Goal: Use online tool/utility: Utilize a website feature to perform a specific function

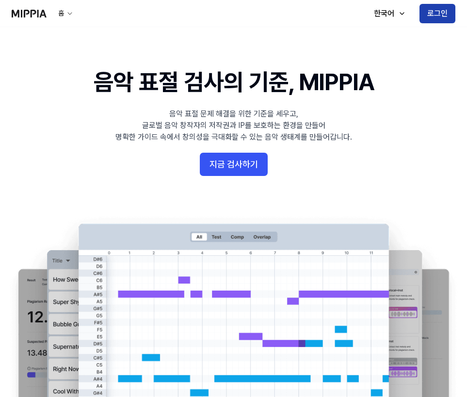
click at [439, 15] on button "로그인" at bounding box center [437, 13] width 36 height 19
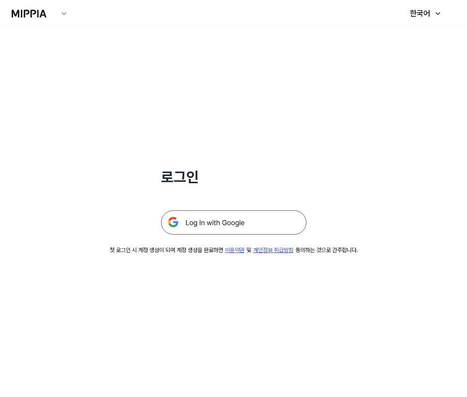
click at [200, 226] on img at bounding box center [233, 222] width 145 height 24
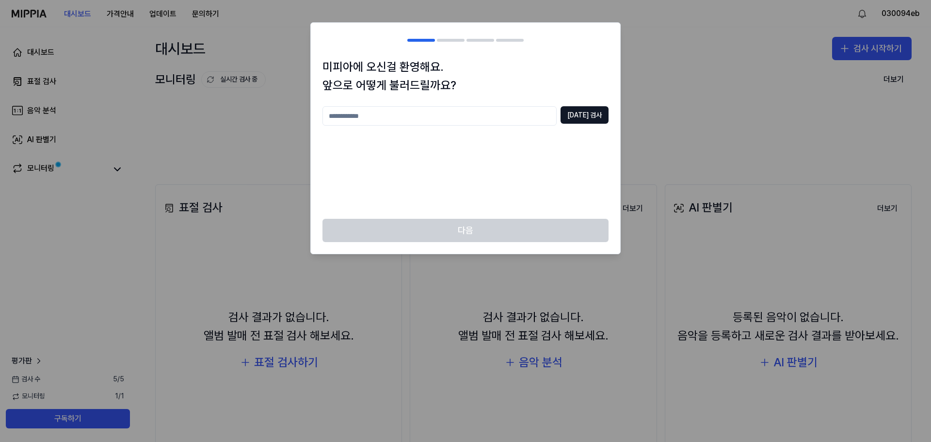
click at [408, 119] on input "text" at bounding box center [439, 115] width 234 height 19
type input "**"
click at [470, 114] on button "[DATE] 검사" at bounding box center [585, 114] width 48 height 17
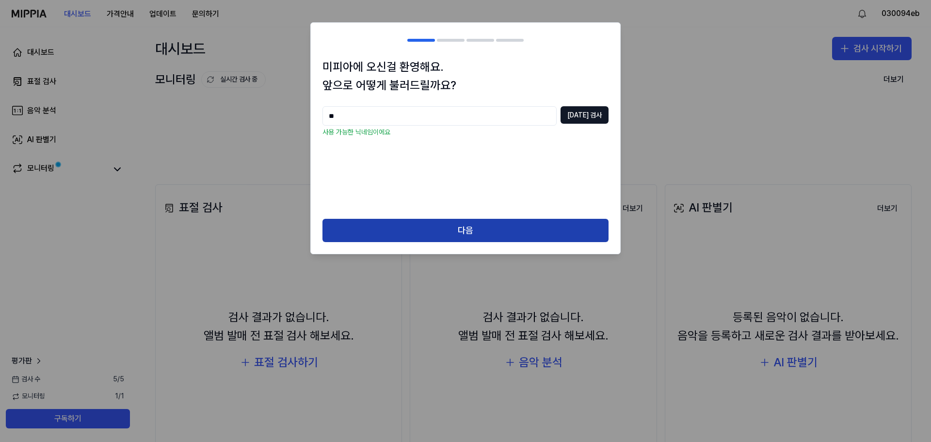
click at [470, 231] on button "다음" at bounding box center [465, 230] width 286 height 23
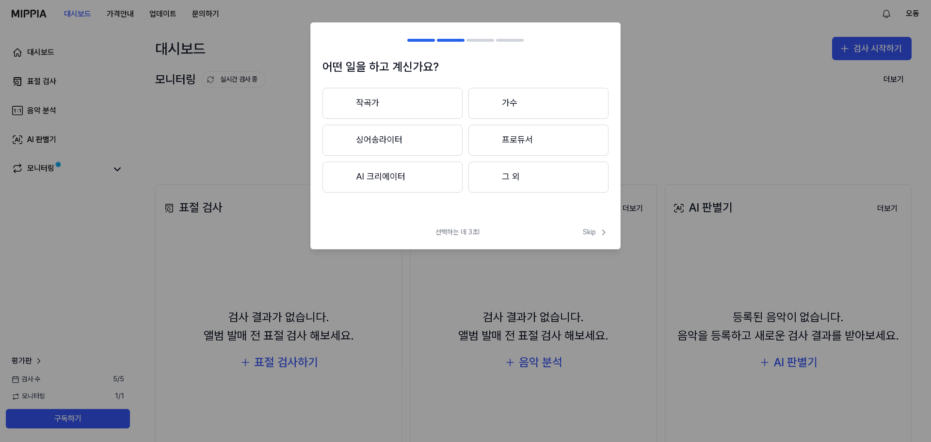
click at [385, 174] on button "AI 크리에이터" at bounding box center [392, 176] width 140 height 31
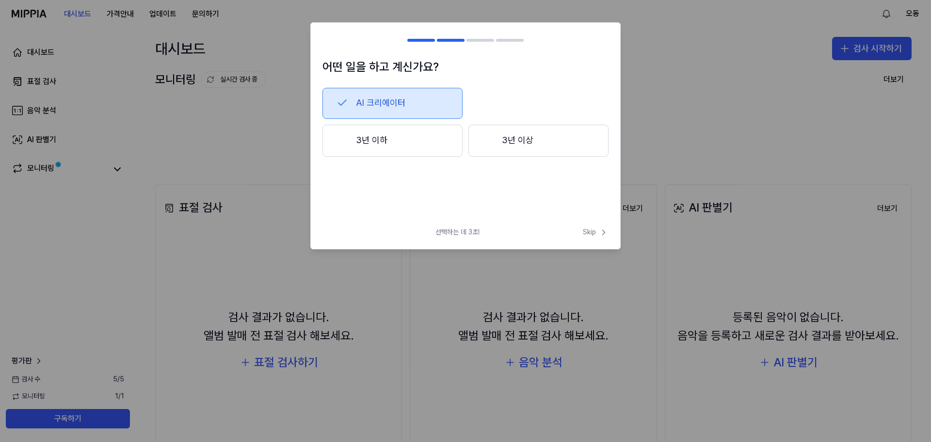
click at [420, 141] on button "3년 이하" at bounding box center [392, 141] width 140 height 32
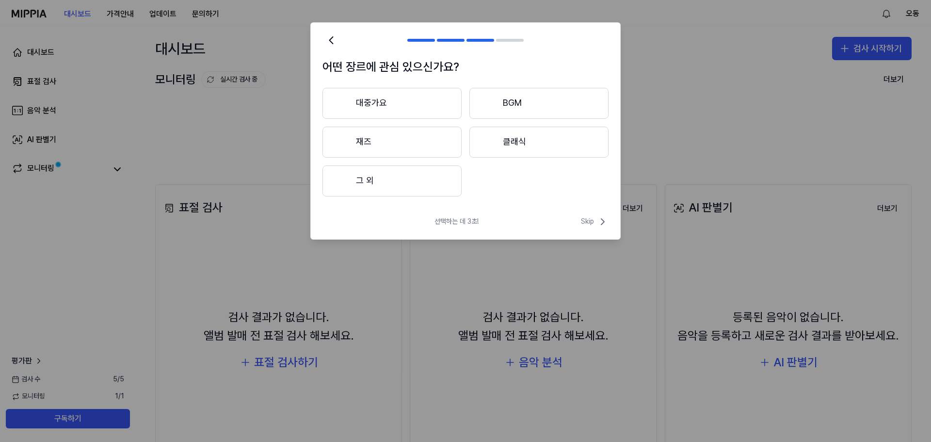
click at [405, 180] on button "그 외" at bounding box center [391, 180] width 139 height 31
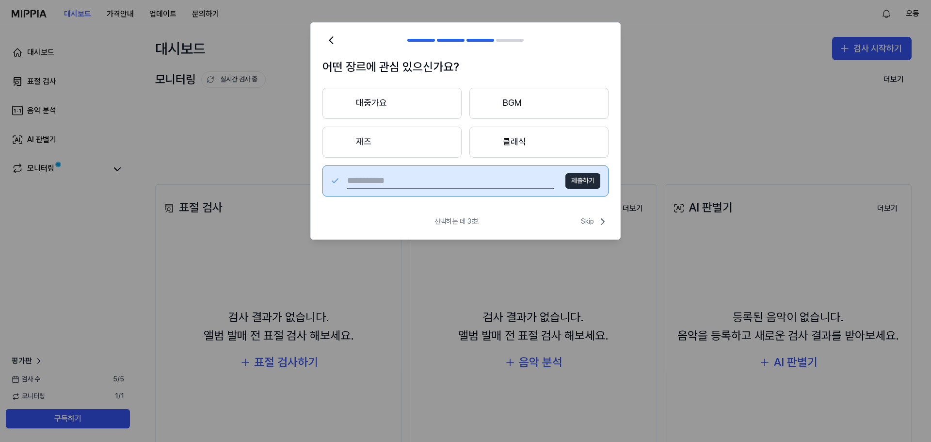
click at [411, 184] on input "text" at bounding box center [450, 181] width 207 height 16
type input "**"
click at [470, 185] on button "제출하기" at bounding box center [582, 181] width 35 height 16
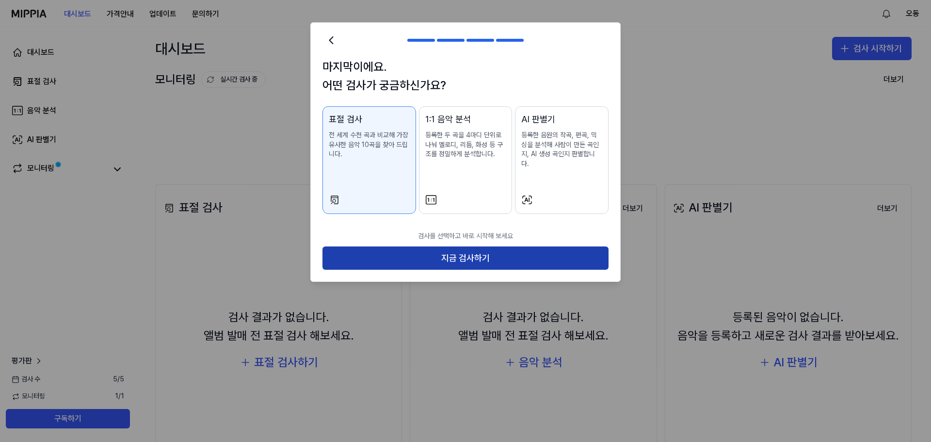
click at [470, 247] on button "지금 검사하기" at bounding box center [465, 257] width 286 height 23
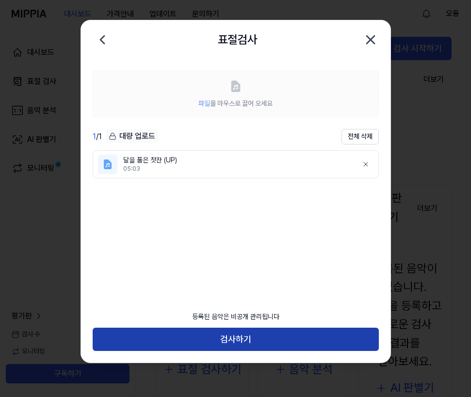
click at [254, 341] on button "검사하기" at bounding box center [236, 339] width 286 height 23
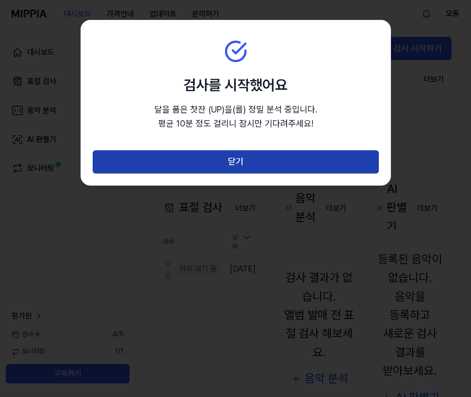
click at [245, 163] on button "닫기" at bounding box center [236, 161] width 286 height 23
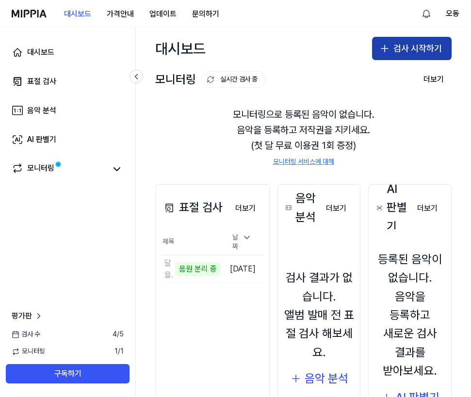
click at [394, 51] on button "검사 시작하기" at bounding box center [412, 48] width 80 height 23
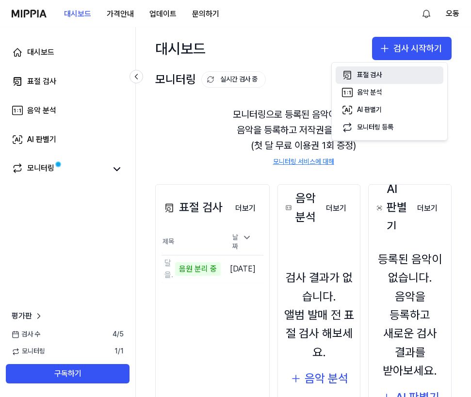
click at [375, 72] on div "표절 검사" at bounding box center [369, 75] width 25 height 10
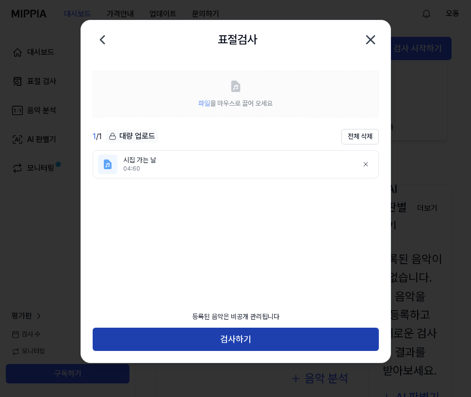
click at [247, 344] on button "검사하기" at bounding box center [236, 339] width 286 height 23
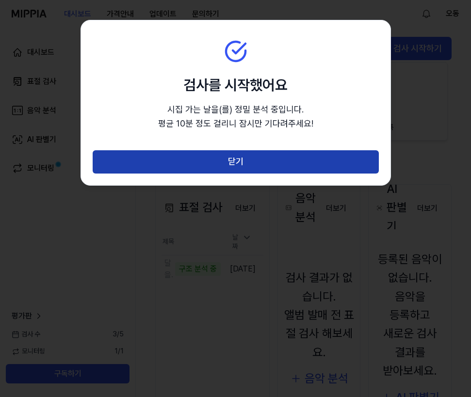
click at [249, 171] on button "닫기" at bounding box center [236, 161] width 286 height 23
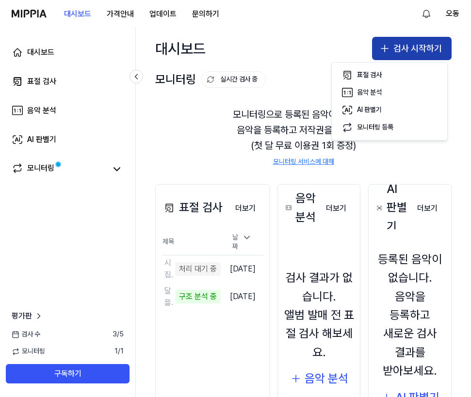
click at [412, 51] on button "검사 시작하기" at bounding box center [412, 48] width 80 height 23
click at [412, 55] on button "검사 시작하기" at bounding box center [412, 48] width 80 height 23
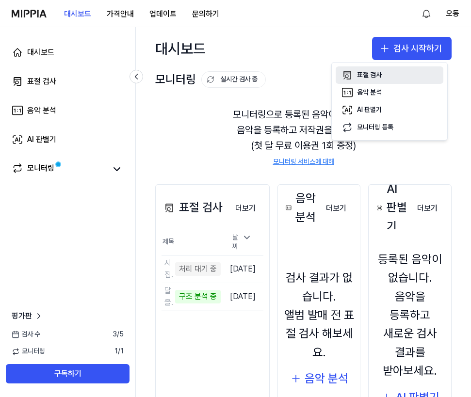
click at [369, 75] on div "표절 검사" at bounding box center [369, 75] width 25 height 10
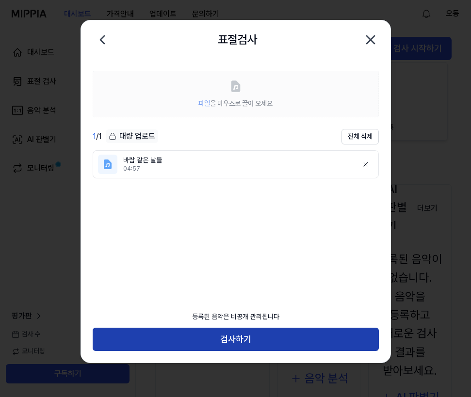
click at [252, 333] on button "검사하기" at bounding box center [236, 339] width 286 height 23
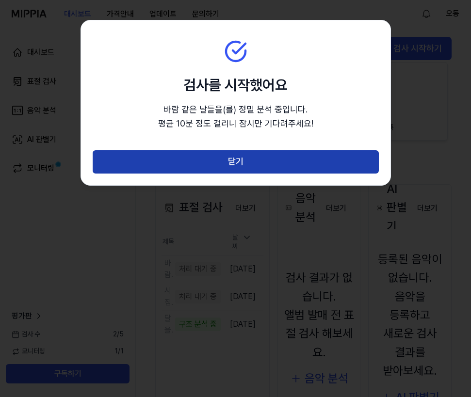
click at [267, 165] on button "닫기" at bounding box center [236, 161] width 286 height 23
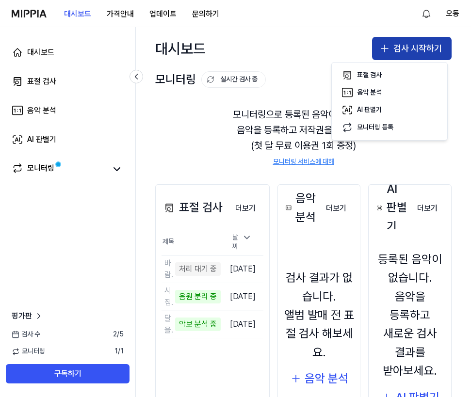
click at [406, 50] on button "검사 시작하기" at bounding box center [412, 48] width 80 height 23
click at [402, 51] on button "검사 시작하기" at bounding box center [412, 48] width 80 height 23
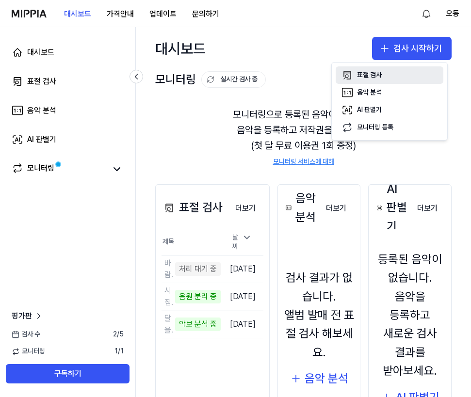
click at [360, 73] on div "표절 검사" at bounding box center [369, 75] width 25 height 10
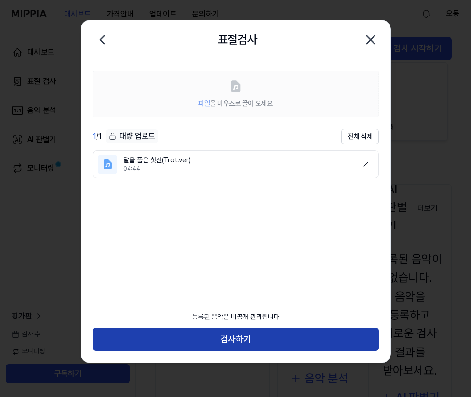
click at [262, 347] on button "검사하기" at bounding box center [236, 339] width 286 height 23
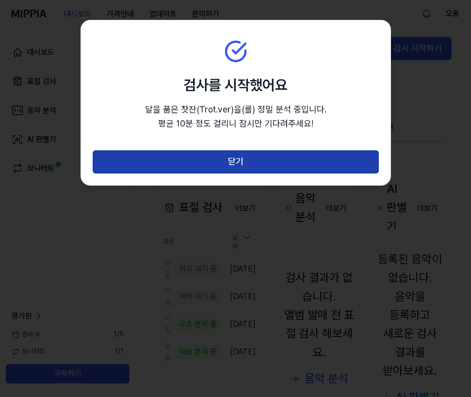
click at [267, 163] on button "닫기" at bounding box center [236, 161] width 286 height 23
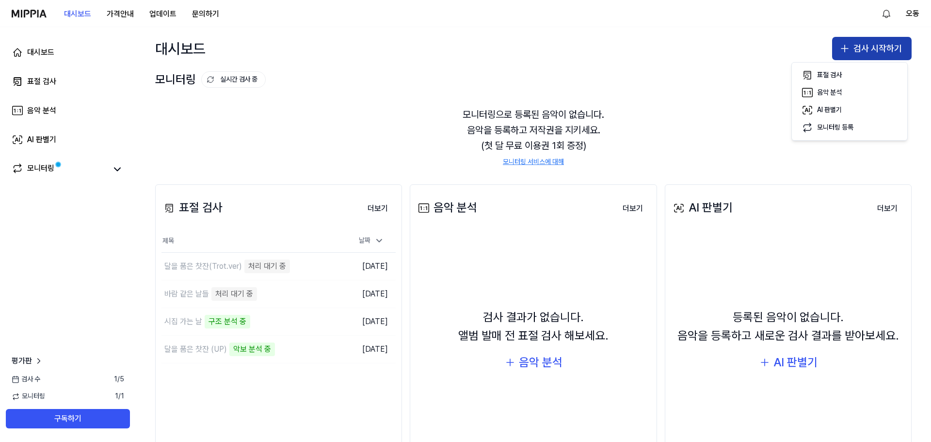
click at [470, 48] on button "검사 시작하기" at bounding box center [872, 48] width 80 height 23
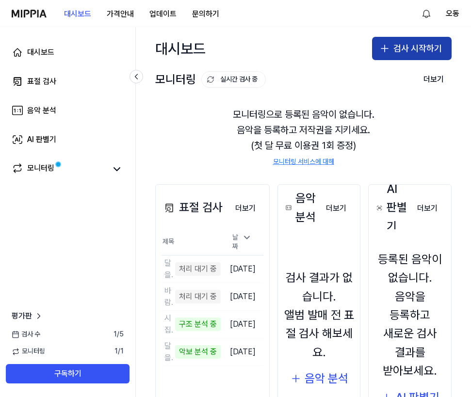
click at [388, 48] on button "검사 시작하기" at bounding box center [412, 48] width 80 height 23
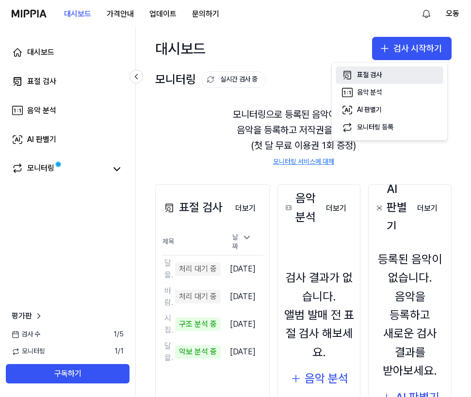
click at [371, 74] on div "표절 검사" at bounding box center [369, 75] width 25 height 10
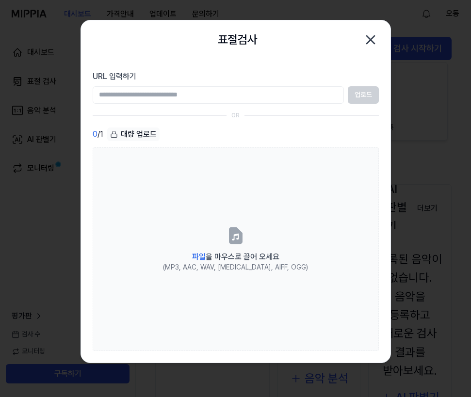
click at [368, 43] on icon "button" at bounding box center [371, 40] width 8 height 8
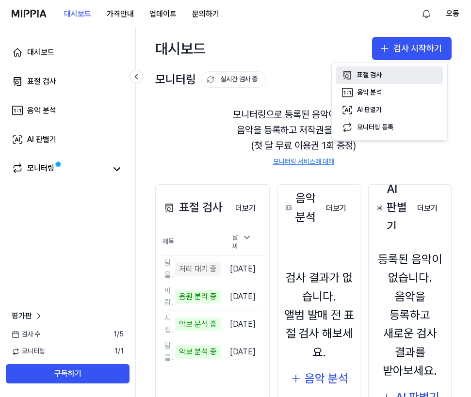
click at [371, 73] on div "표절 검사" at bounding box center [369, 75] width 25 height 10
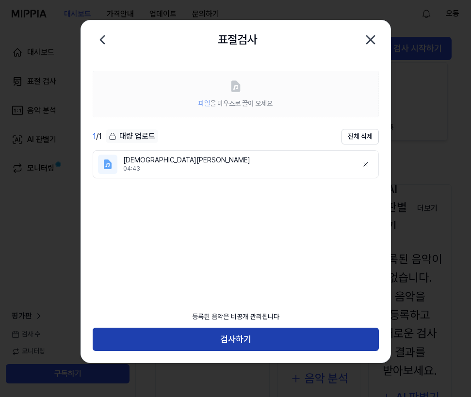
click at [250, 343] on button "검사하기" at bounding box center [236, 339] width 286 height 23
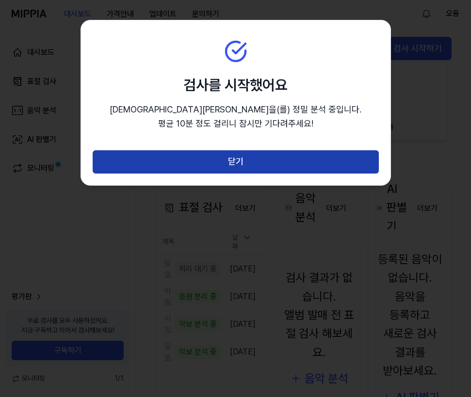
click at [253, 165] on button "닫기" at bounding box center [236, 161] width 286 height 23
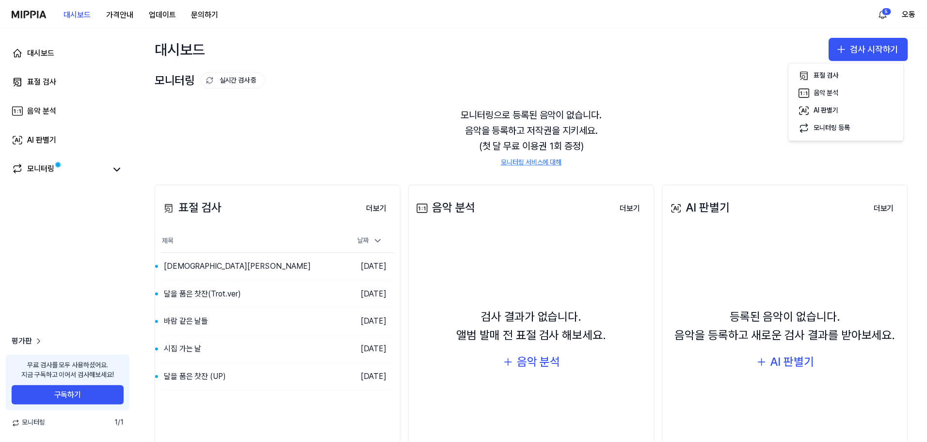
scroll to position [48, 0]
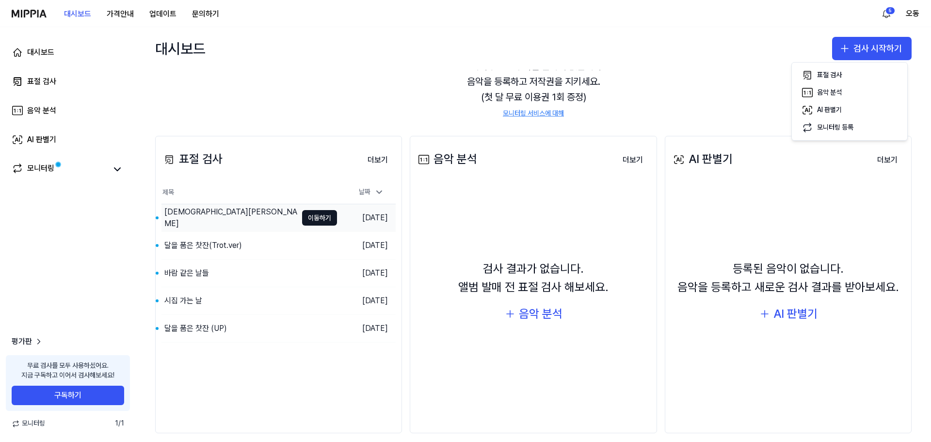
click at [202, 215] on div "[DEMOGRAPHIC_DATA][PERSON_NAME]" at bounding box center [230, 217] width 133 height 23
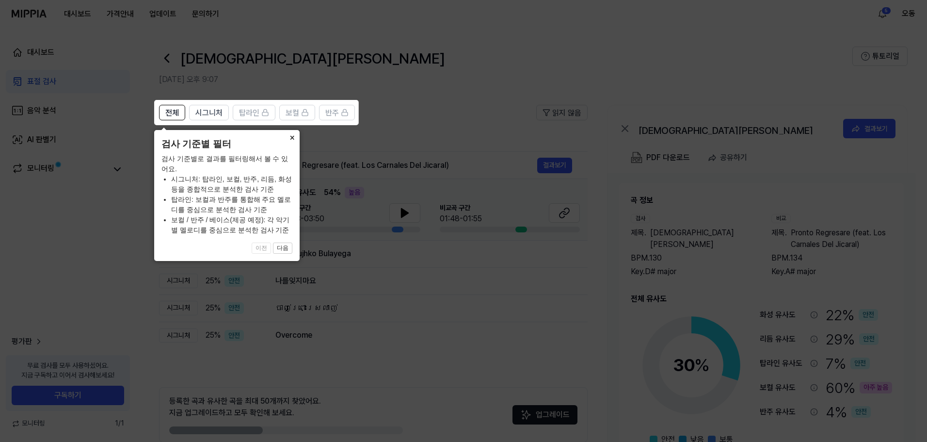
click at [291, 137] on button "×" at bounding box center [292, 137] width 16 height 14
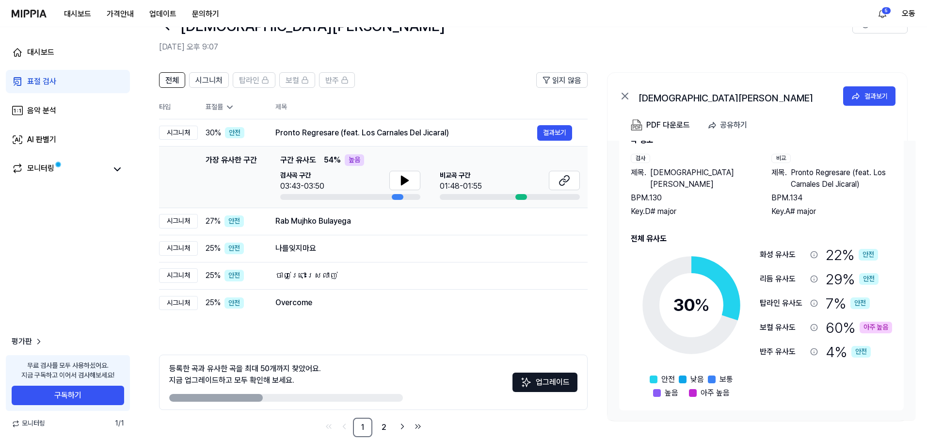
scroll to position [47, 0]
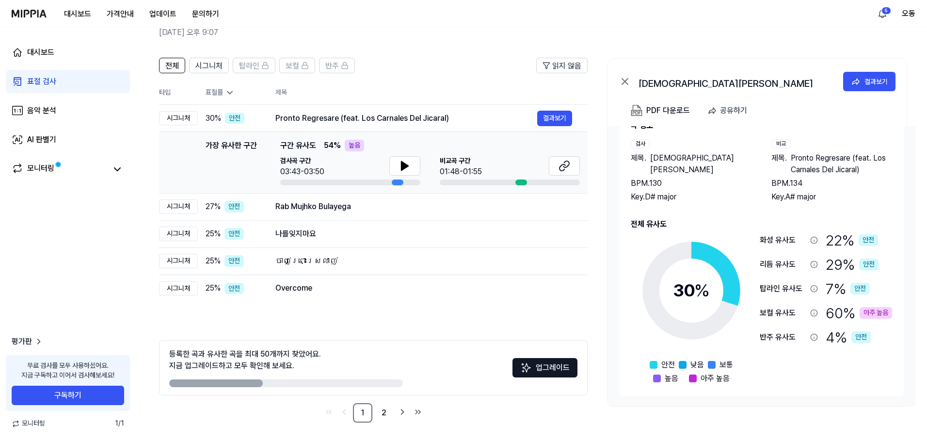
click at [470, 314] on div "아주 높음" at bounding box center [876, 313] width 32 height 12
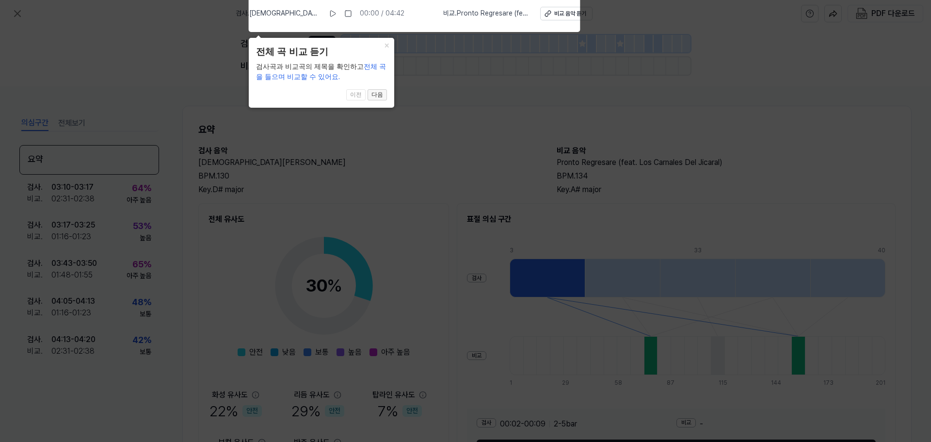
click at [375, 97] on button "다음" at bounding box center [377, 95] width 19 height 12
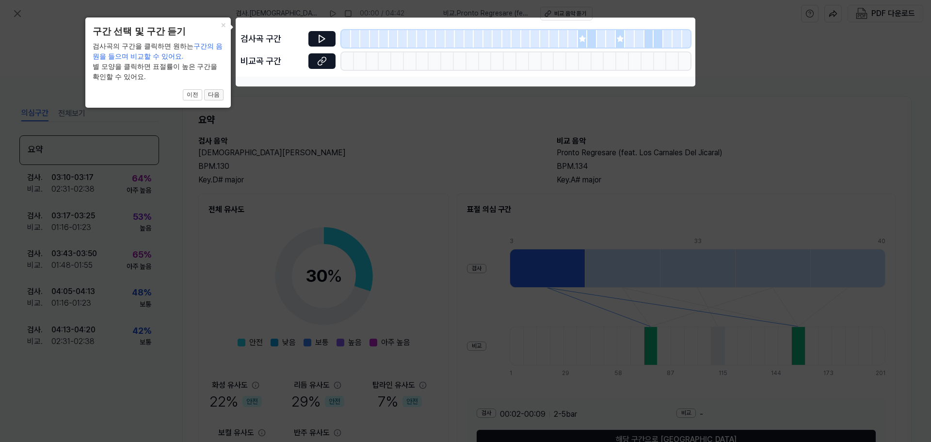
click at [213, 96] on button "다음" at bounding box center [213, 95] width 19 height 12
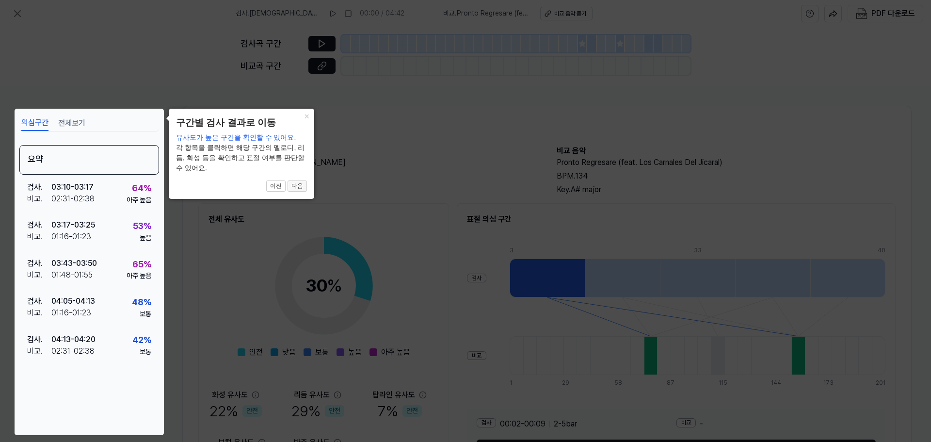
click at [299, 186] on button "다음" at bounding box center [297, 186] width 19 height 12
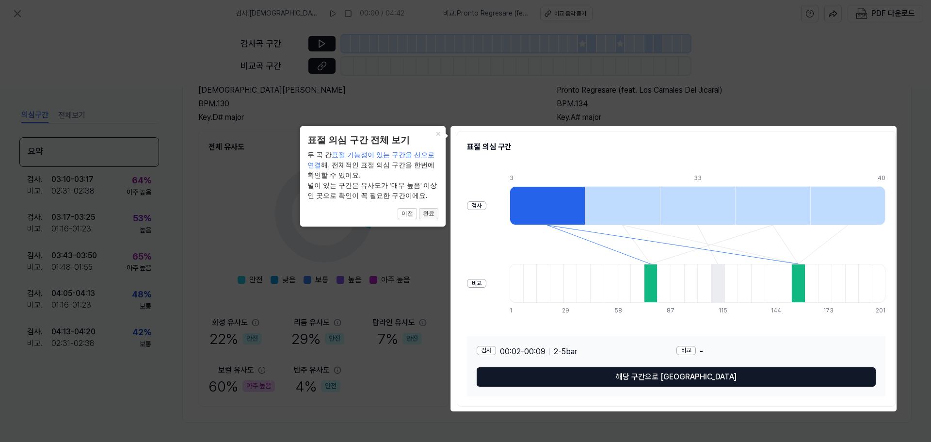
click at [433, 216] on button "완료" at bounding box center [428, 214] width 19 height 12
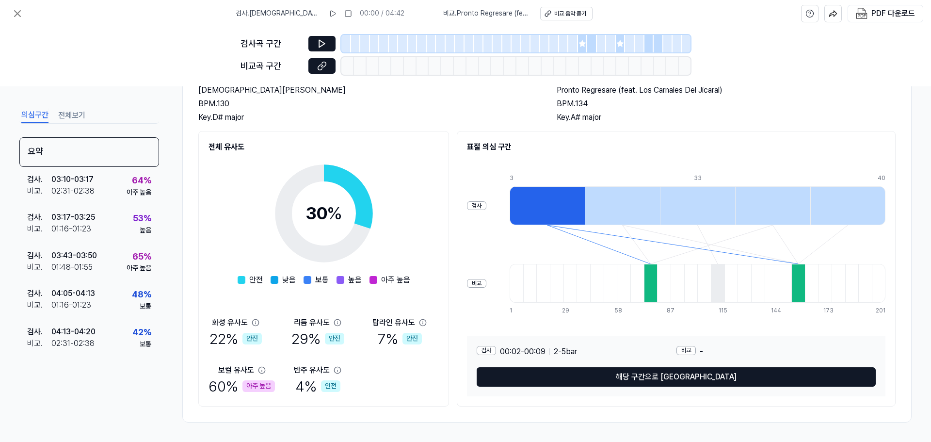
click at [240, 391] on div "60 % 아주 높음" at bounding box center [241, 386] width 66 height 20
click at [250, 383] on div "아주 높음" at bounding box center [258, 386] width 32 height 12
click at [470, 12] on div "비교 음악 듣기" at bounding box center [570, 14] width 32 height 8
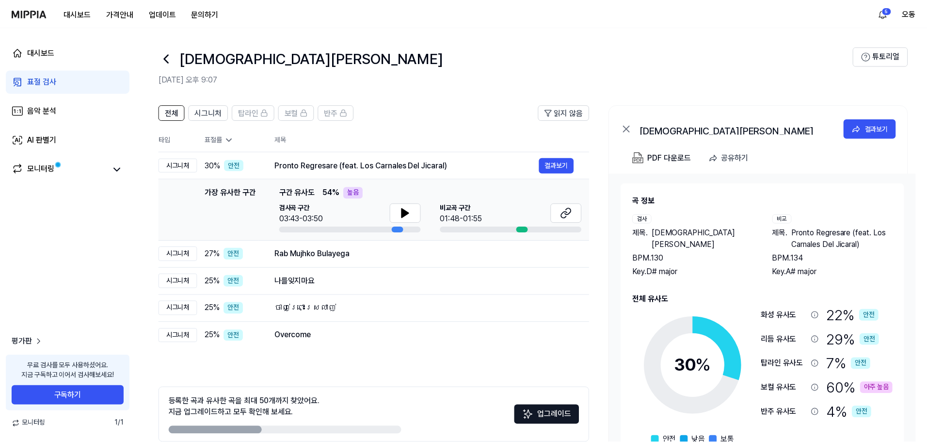
scroll to position [47, 0]
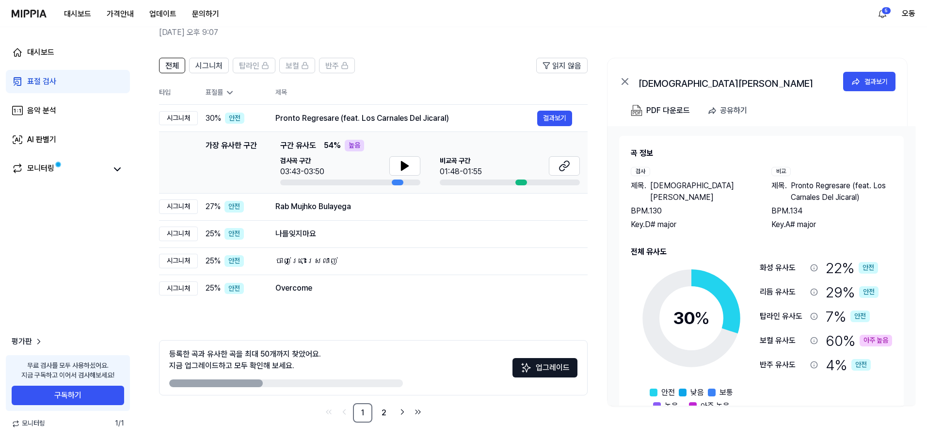
click at [51, 84] on div "표절 검사" at bounding box center [41, 82] width 29 height 12
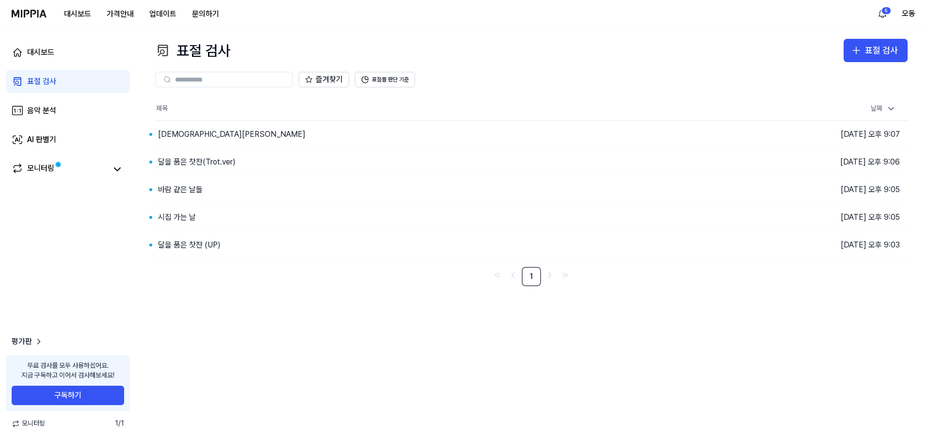
scroll to position [0, 0]
click at [205, 161] on div "달을 품은 찻잔(Trot.ver)" at bounding box center [197, 162] width 78 height 12
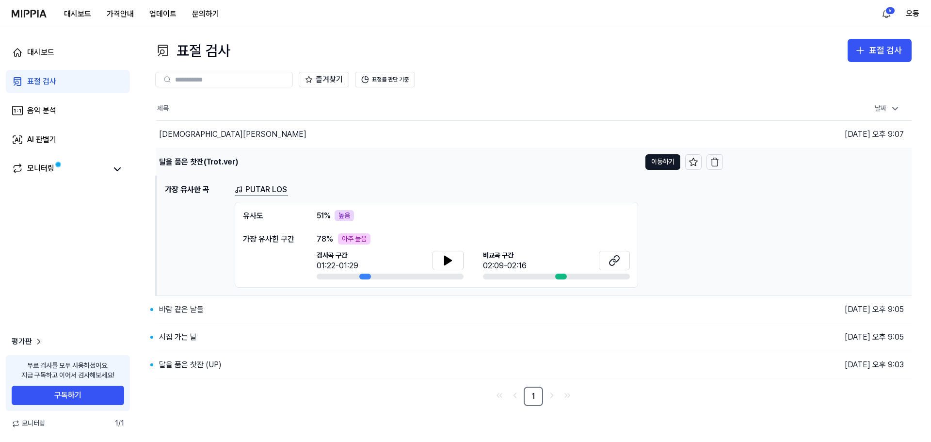
click at [208, 162] on div "달을 품은 찻잔(Trot.ver)" at bounding box center [198, 162] width 79 height 12
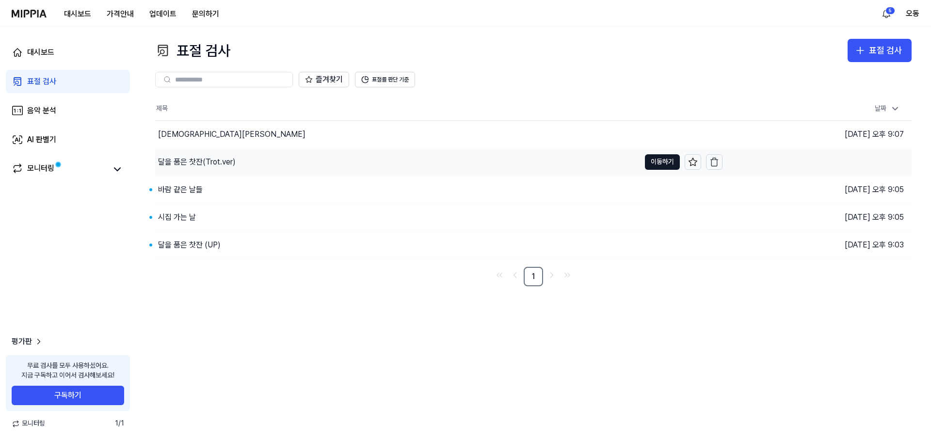
click at [214, 160] on div "달을 품은 찻잔(Trot.ver)" at bounding box center [197, 162] width 78 height 12
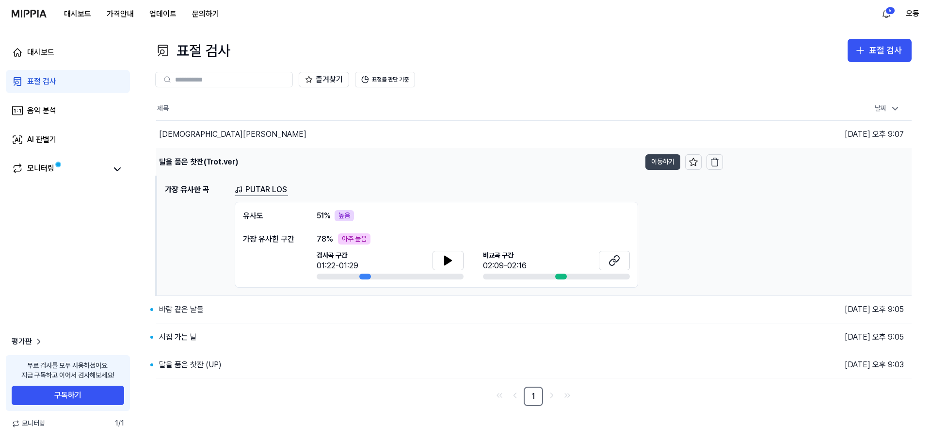
click at [470, 164] on button "이동하기" at bounding box center [662, 162] width 35 height 16
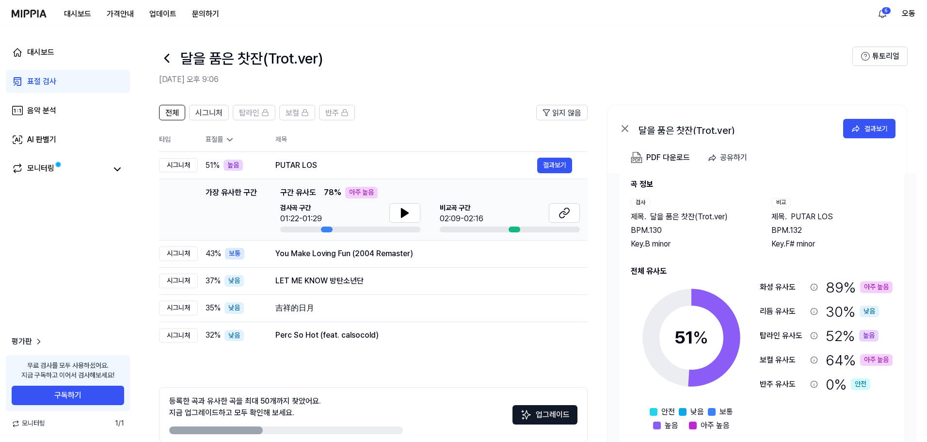
click at [470, 287] on div "아주 높음" at bounding box center [876, 287] width 32 height 12
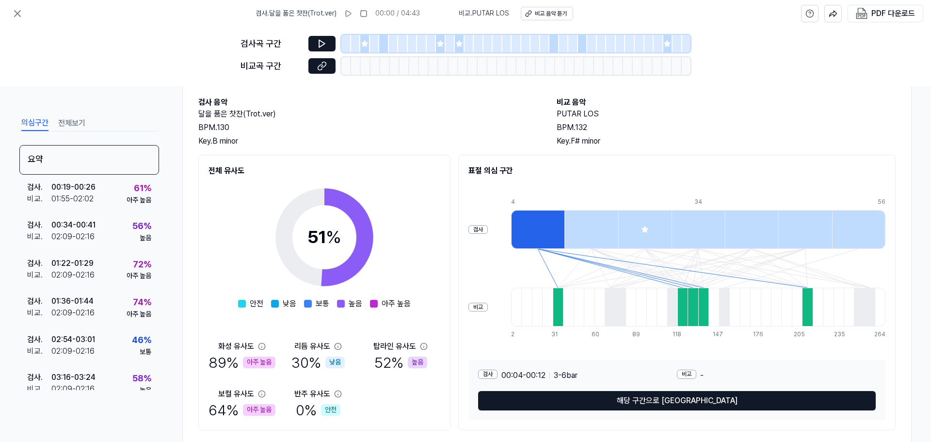
scroll to position [72, 0]
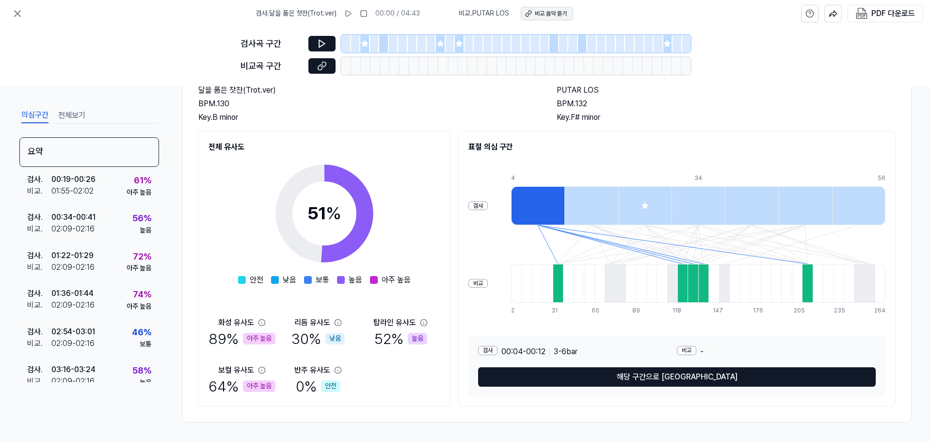
click at [470, 13] on div "비교 음악 듣기" at bounding box center [551, 14] width 32 height 8
click at [72, 118] on button "전체보기" at bounding box center [71, 116] width 27 height 16
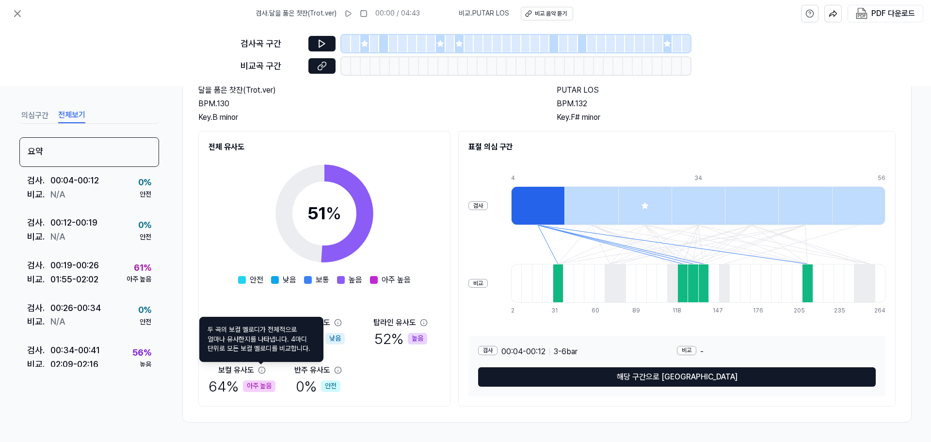
click at [259, 212] on div "51 % 안전 낮음 보통 높음 아주 높음" at bounding box center [324, 219] width 173 height 133
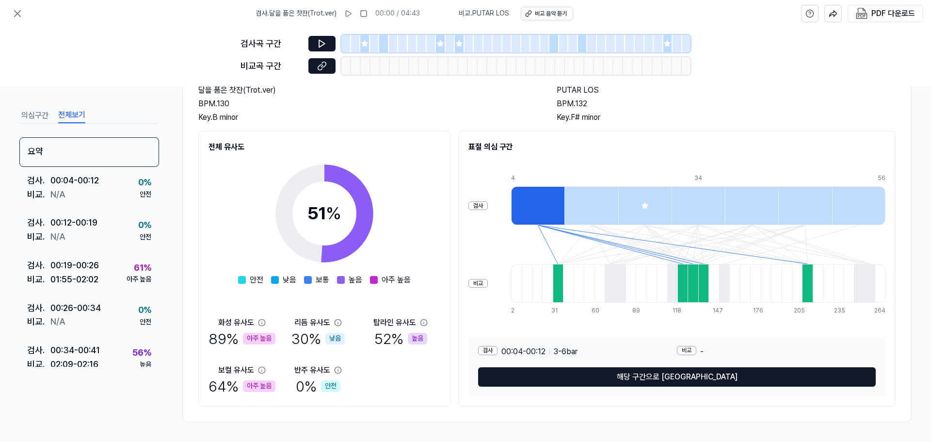
click at [258, 338] on div "아주 높음" at bounding box center [259, 339] width 32 height 12
click at [230, 337] on div "89 % 아주 높음" at bounding box center [241, 338] width 67 height 20
drag, startPoint x: 233, startPoint y: 320, endPoint x: 247, endPoint y: 319, distance: 14.1
click at [233, 320] on div "화성 유사도" at bounding box center [236, 323] width 36 height 12
click at [37, 114] on button "의심구간" at bounding box center [34, 116] width 27 height 16
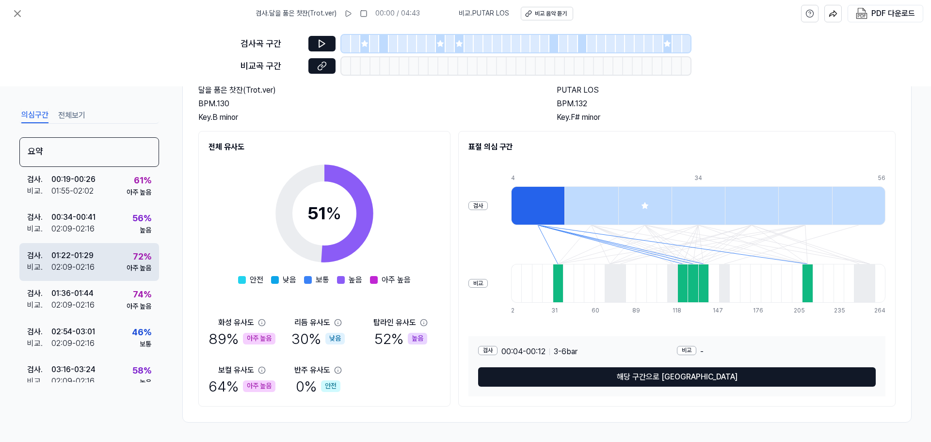
click at [137, 258] on div "72 %" at bounding box center [142, 257] width 18 height 14
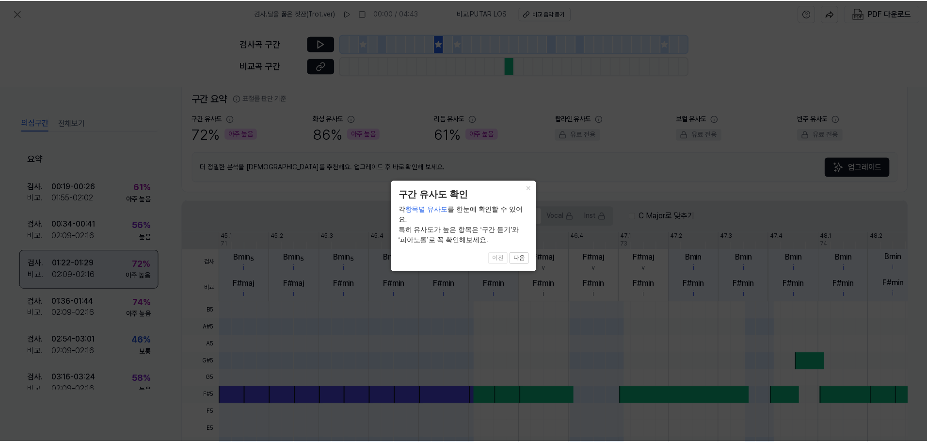
scroll to position [224, 0]
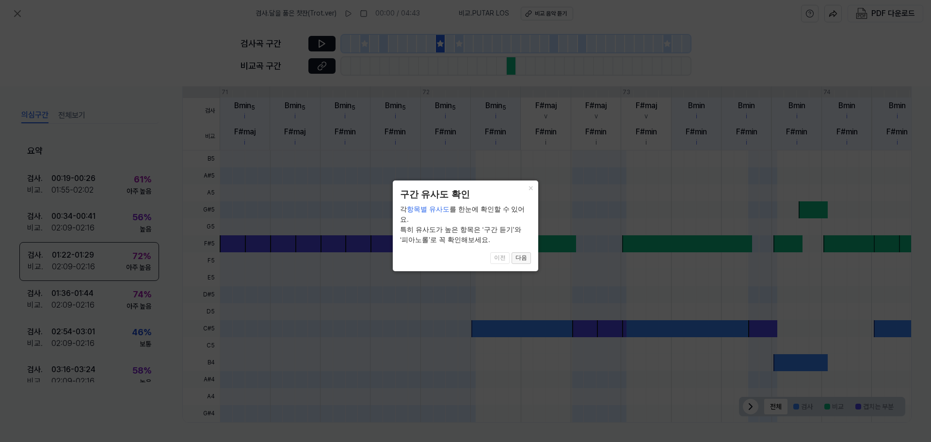
click at [470, 252] on button "다음" at bounding box center [521, 258] width 19 height 12
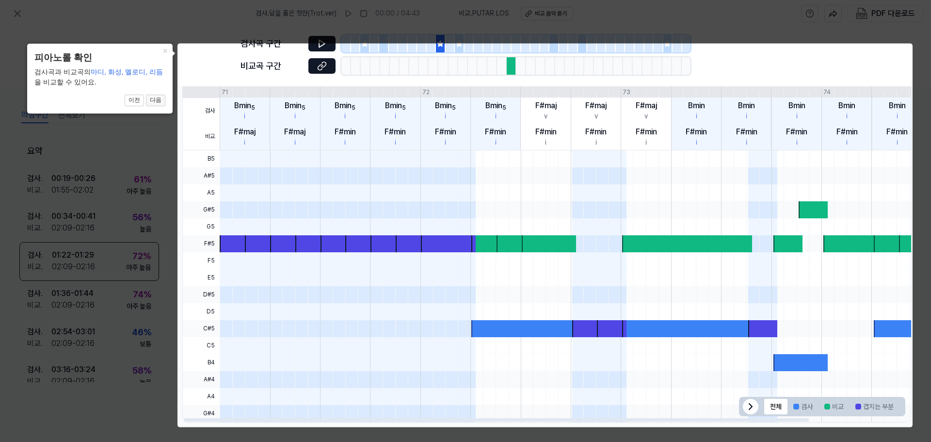
click at [157, 101] on button "다음" at bounding box center [155, 101] width 19 height 12
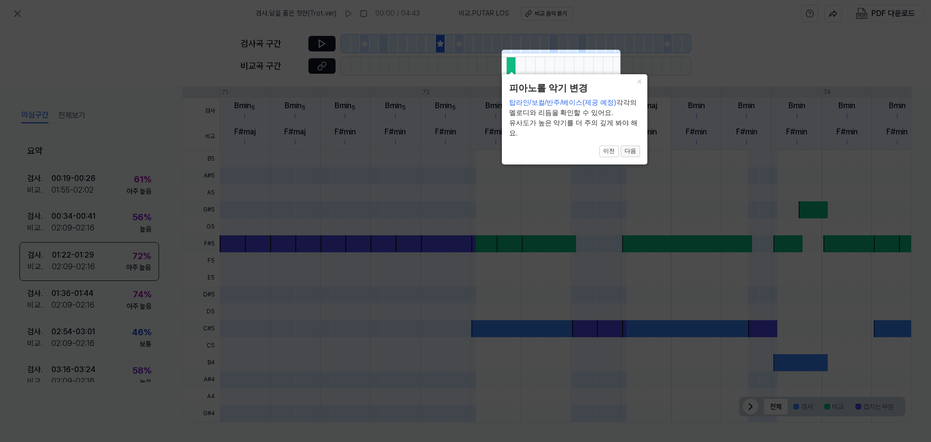
click at [470, 151] on button "다음" at bounding box center [630, 151] width 19 height 12
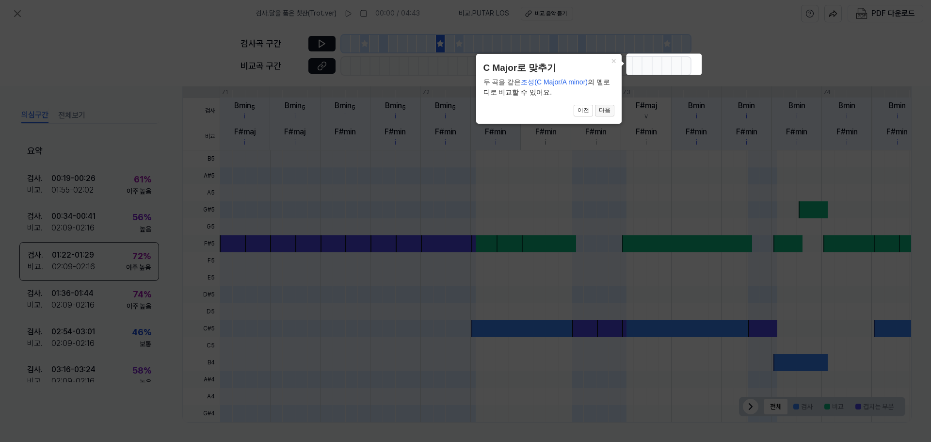
click at [470, 108] on button "다음" at bounding box center [604, 111] width 19 height 12
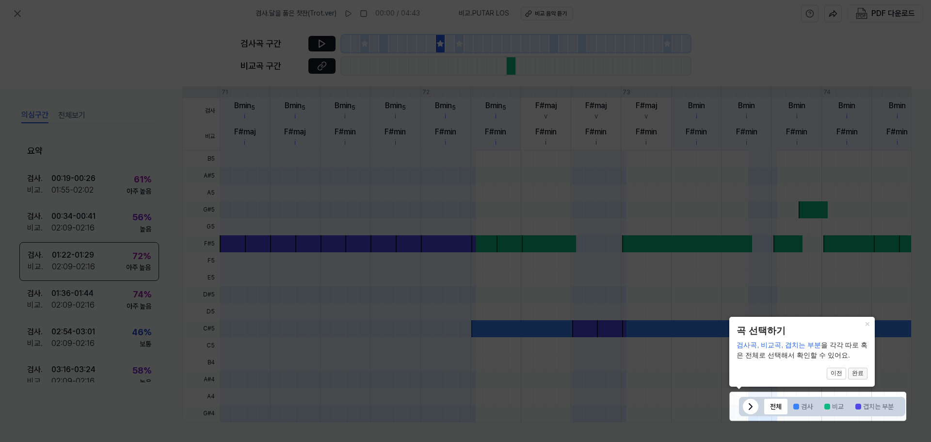
click at [470, 373] on button "완료" at bounding box center [857, 374] width 19 height 12
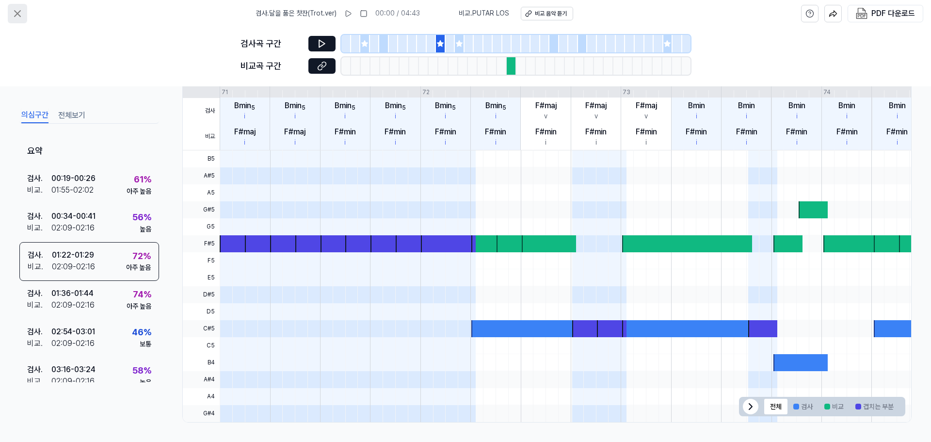
click at [19, 13] on icon at bounding box center [18, 14] width 12 height 12
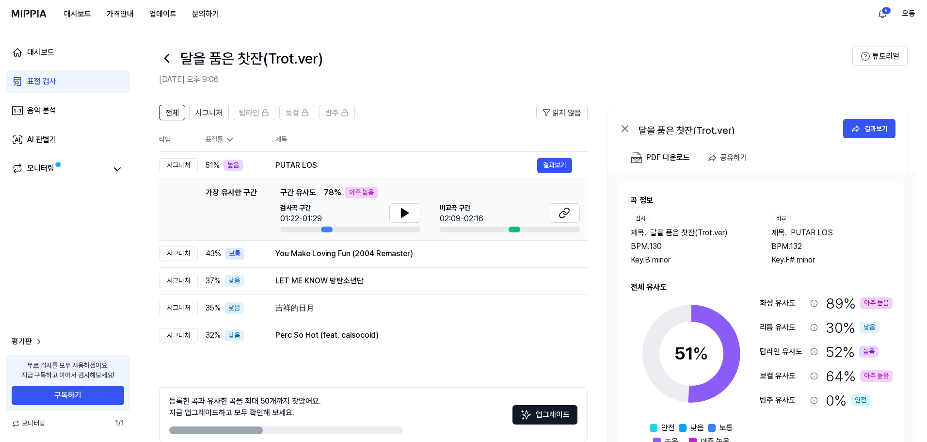
click at [165, 60] on icon at bounding box center [167, 58] width 16 height 16
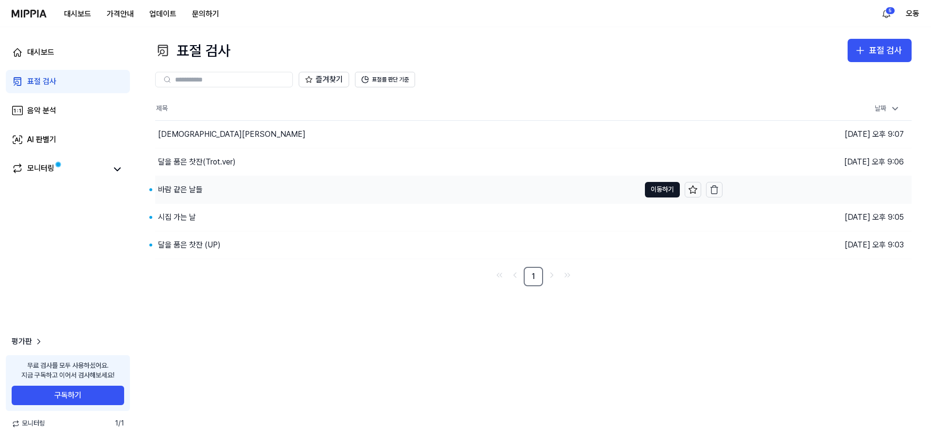
click at [183, 189] on div "바람 같은 날들" at bounding box center [180, 190] width 45 height 12
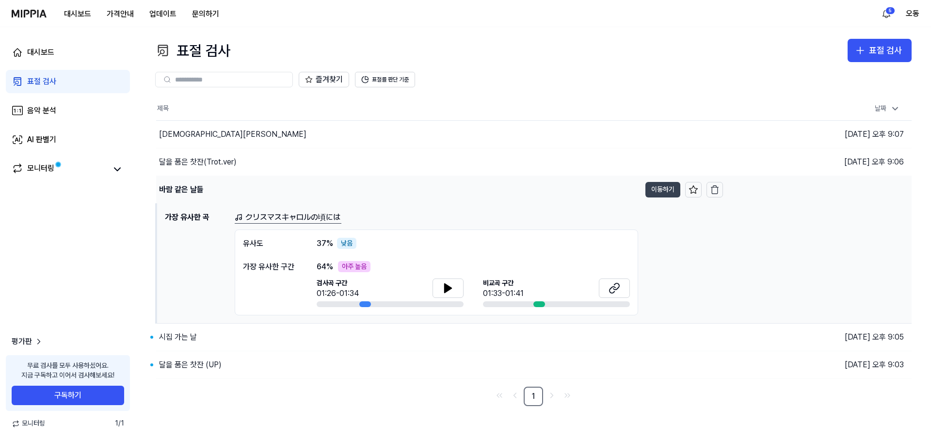
click at [470, 187] on button "이동하기" at bounding box center [662, 190] width 35 height 16
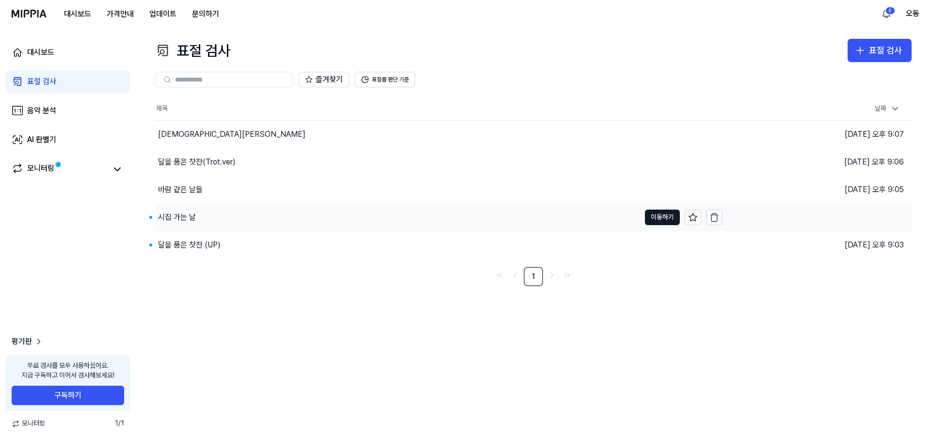
click at [178, 218] on div "시집 가는 날" at bounding box center [177, 217] width 38 height 12
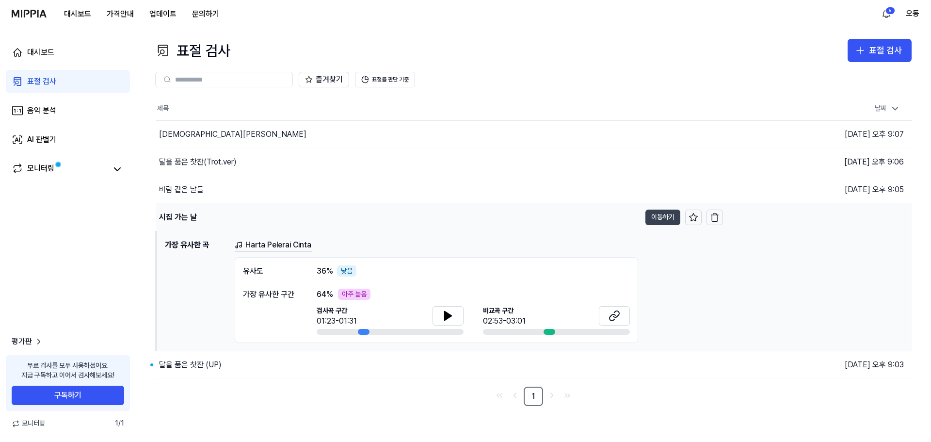
click at [470, 217] on button "이동하기" at bounding box center [662, 217] width 35 height 16
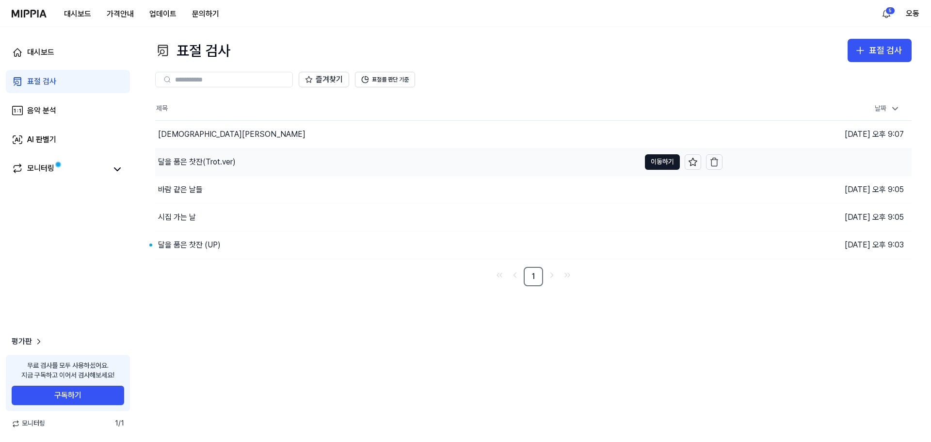
click at [202, 163] on div "달을 품은 찻잔(Trot.ver)" at bounding box center [197, 162] width 78 height 12
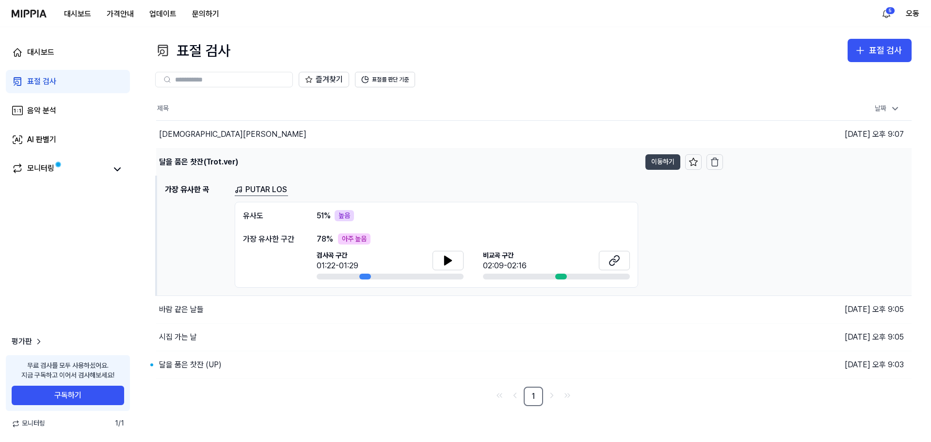
click at [470, 160] on button "이동하기" at bounding box center [662, 162] width 35 height 16
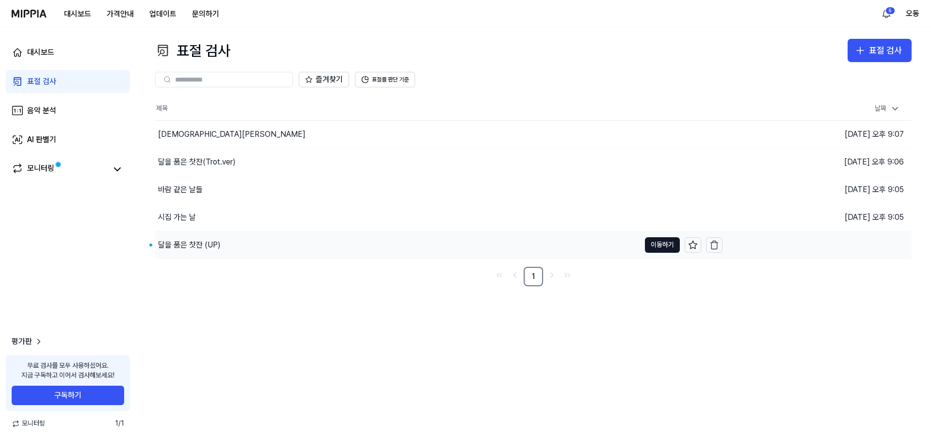
click at [189, 247] on div "달을 품은 찻잔 (UP)" at bounding box center [189, 245] width 63 height 12
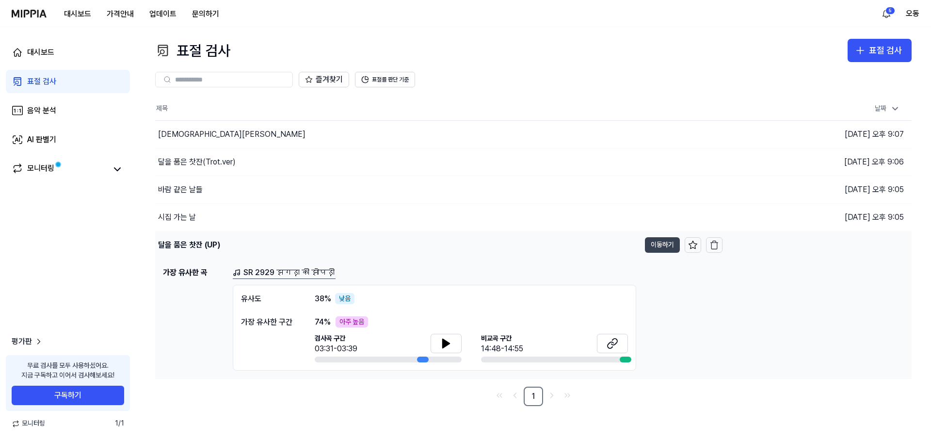
click at [470, 244] on button "이동하기" at bounding box center [662, 245] width 35 height 16
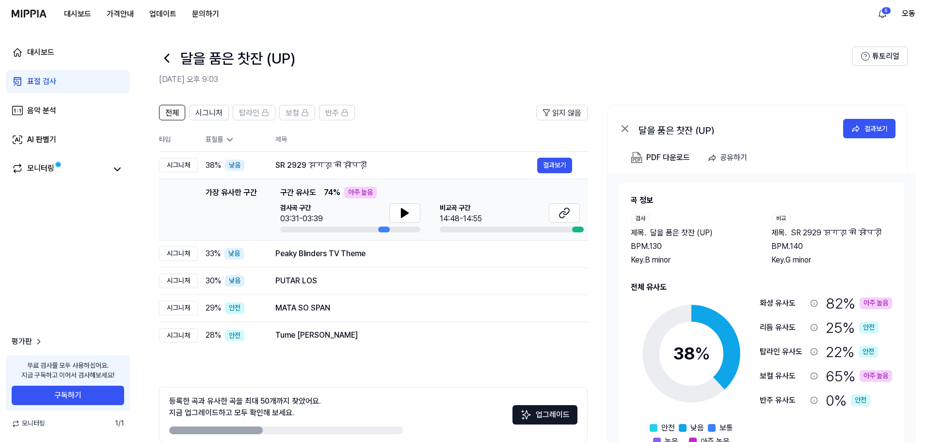
click at [167, 57] on icon at bounding box center [167, 58] width 16 height 16
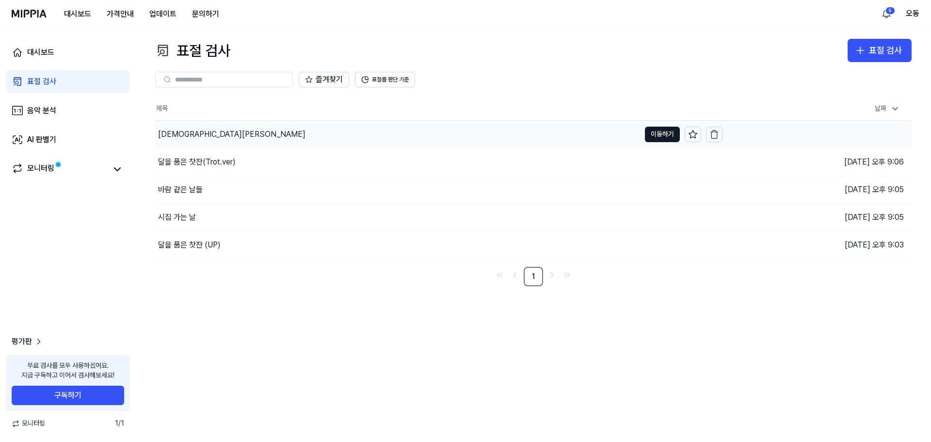
click at [188, 132] on div "[DEMOGRAPHIC_DATA][PERSON_NAME]" at bounding box center [231, 134] width 147 height 12
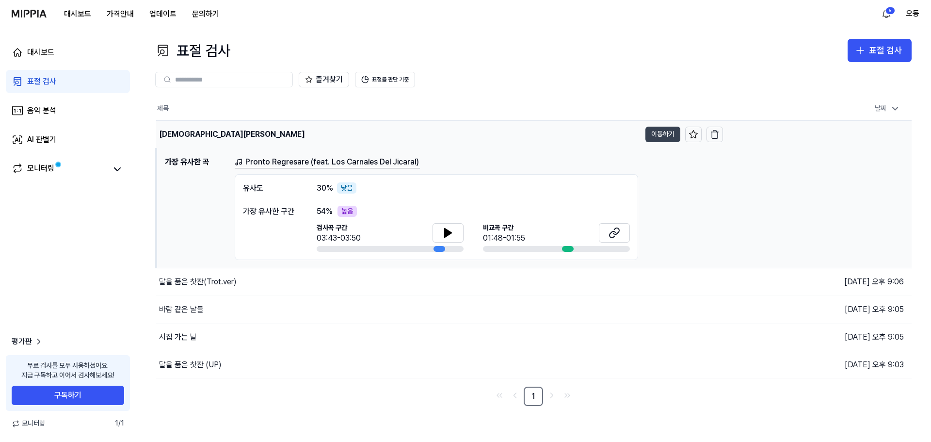
click at [470, 133] on button "이동하기" at bounding box center [662, 135] width 35 height 16
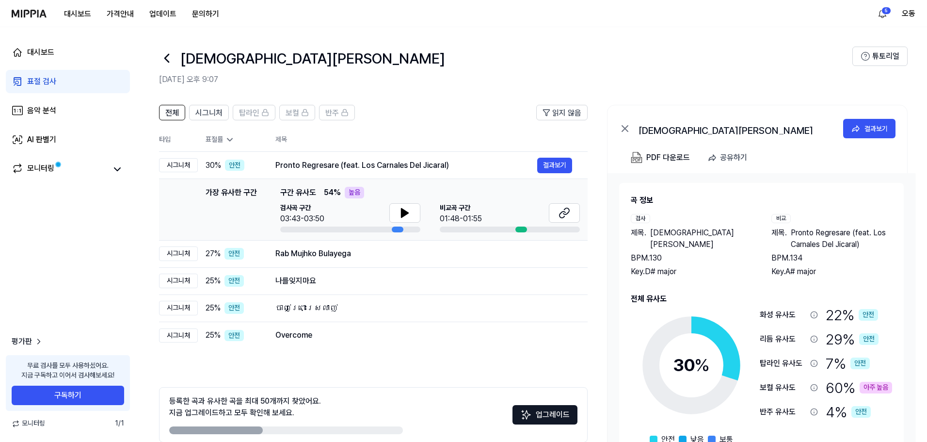
click at [167, 59] on icon at bounding box center [167, 58] width 16 height 16
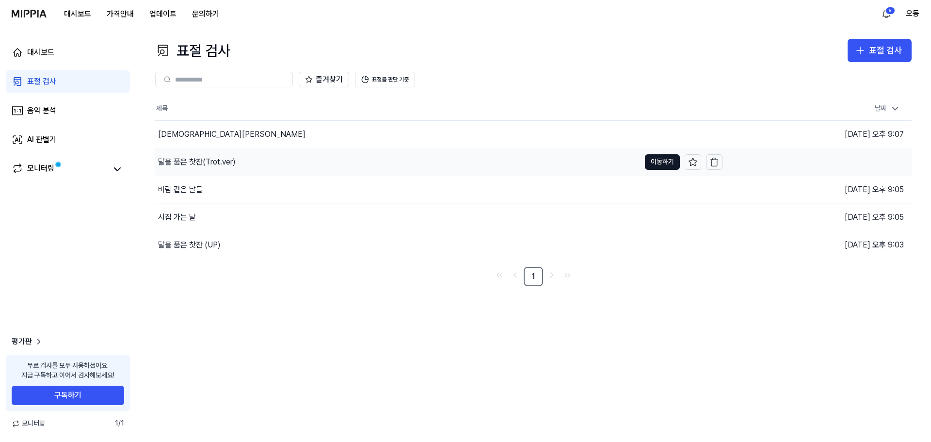
click at [180, 162] on div "달을 품은 찻잔(Trot.ver)" at bounding box center [197, 162] width 78 height 12
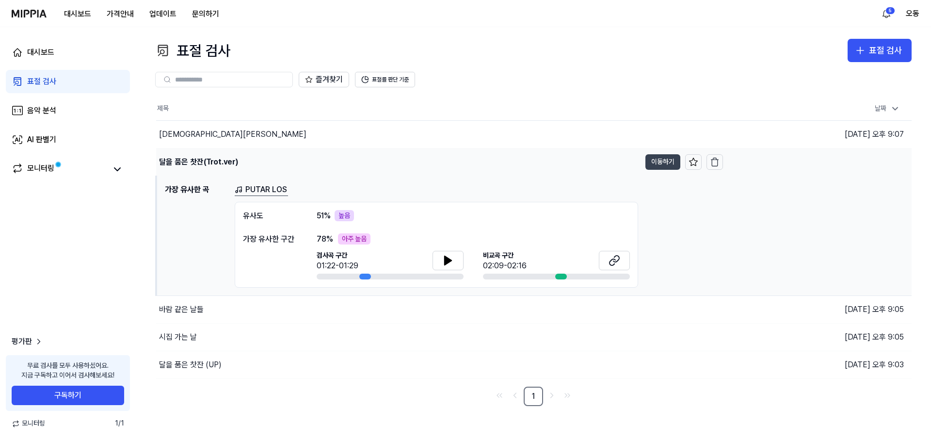
click at [470, 161] on button "이동하기" at bounding box center [662, 162] width 35 height 16
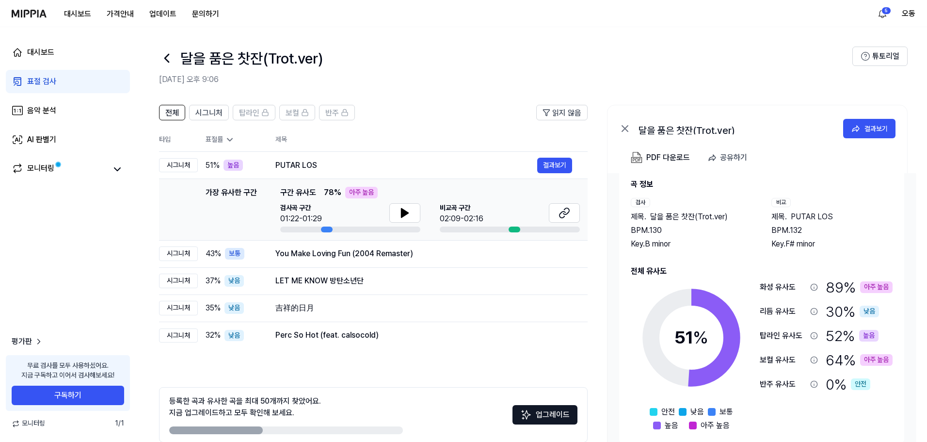
scroll to position [47, 0]
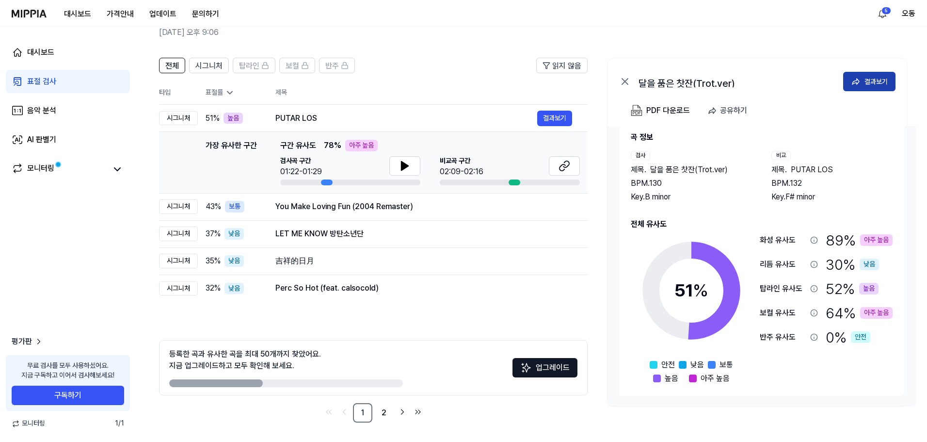
click at [470, 76] on div "결과보기" at bounding box center [876, 81] width 23 height 11
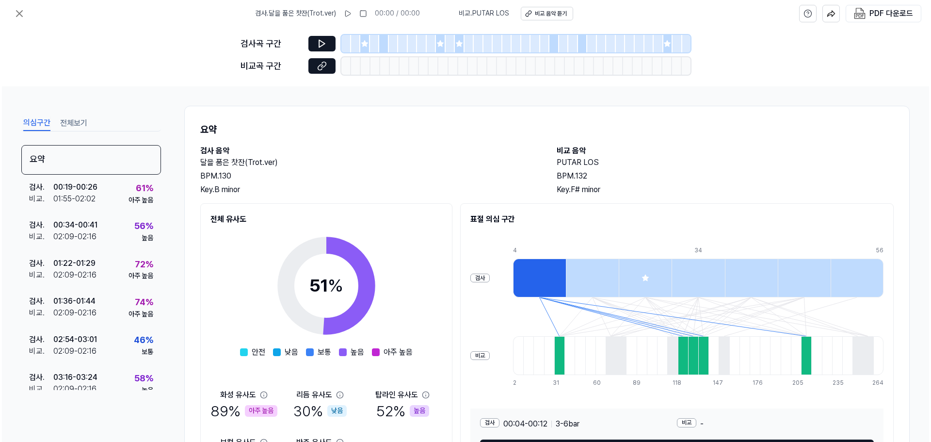
scroll to position [0, 0]
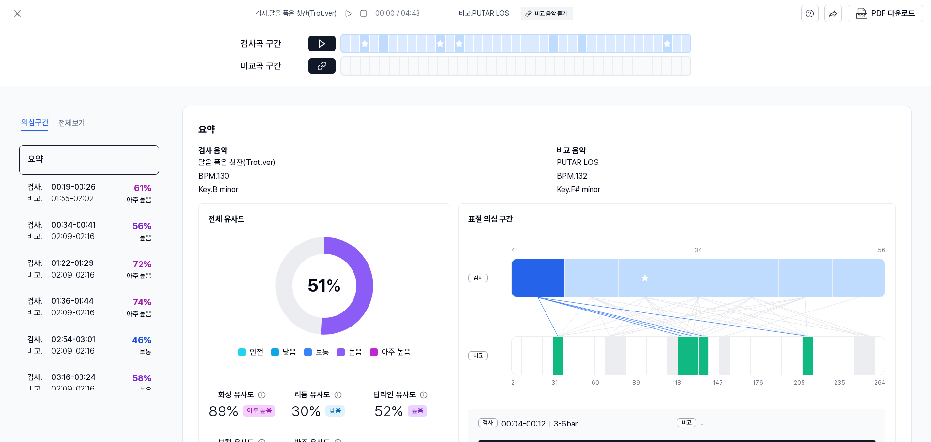
click at [470, 13] on div "비교 음악 듣기" at bounding box center [551, 14] width 32 height 8
click at [18, 14] on icon at bounding box center [18, 14] width 6 height 6
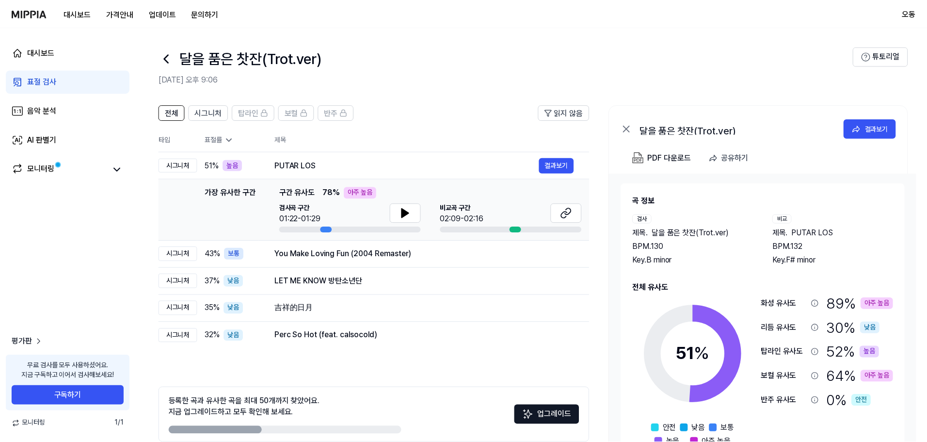
scroll to position [47, 0]
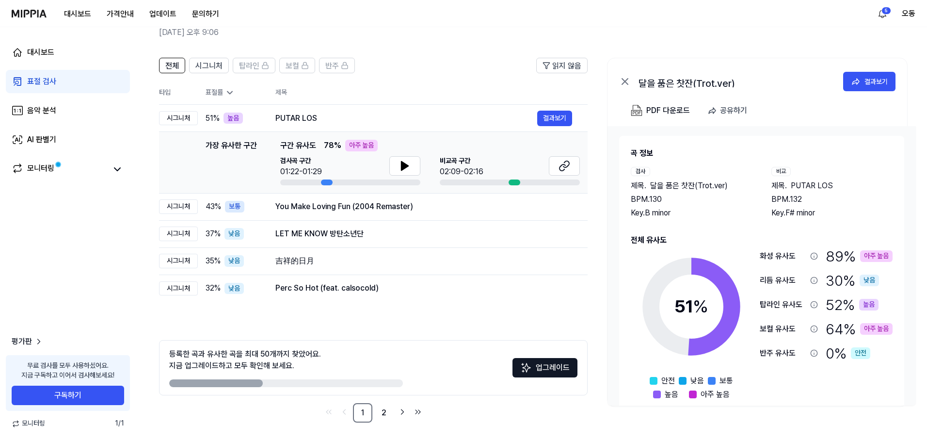
click at [29, 80] on div "표절 검사" at bounding box center [41, 82] width 29 height 12
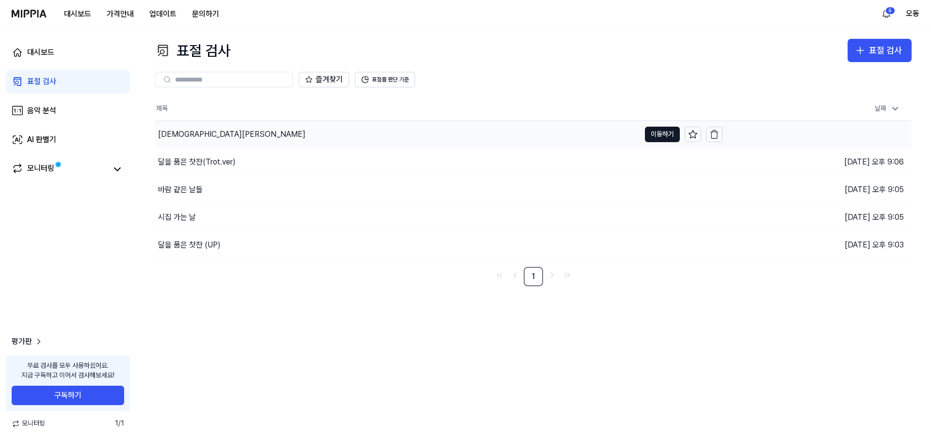
click at [188, 130] on div "[DEMOGRAPHIC_DATA][PERSON_NAME]" at bounding box center [231, 134] width 147 height 12
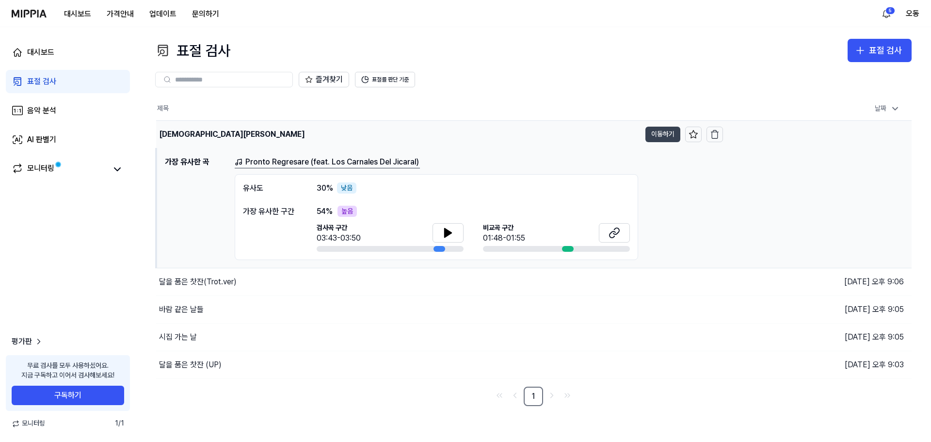
click at [470, 130] on button "이동하기" at bounding box center [662, 135] width 35 height 16
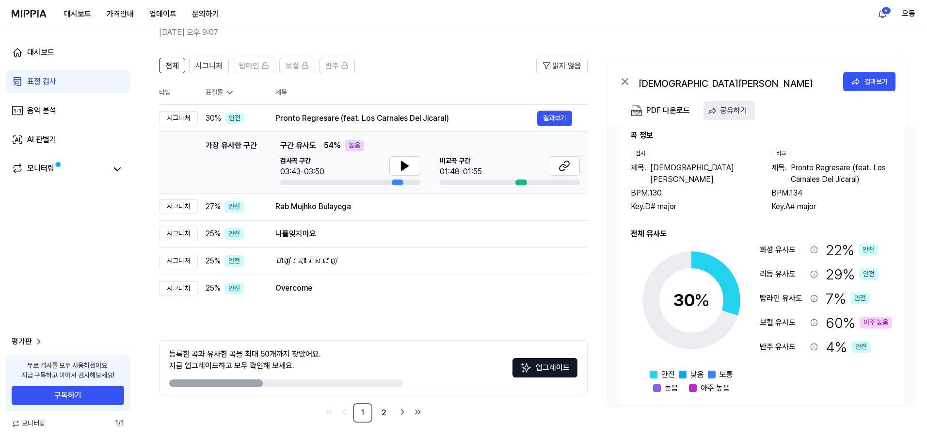
scroll to position [28, 0]
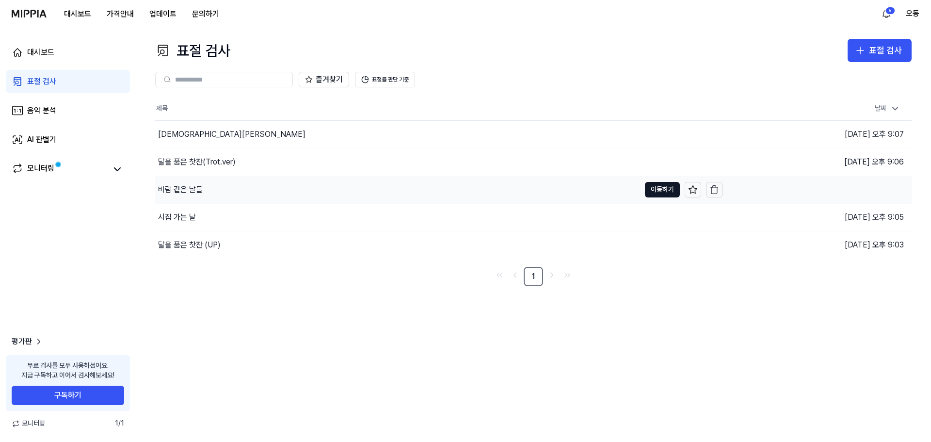
click at [193, 191] on div "바람 같은 날들" at bounding box center [180, 190] width 45 height 12
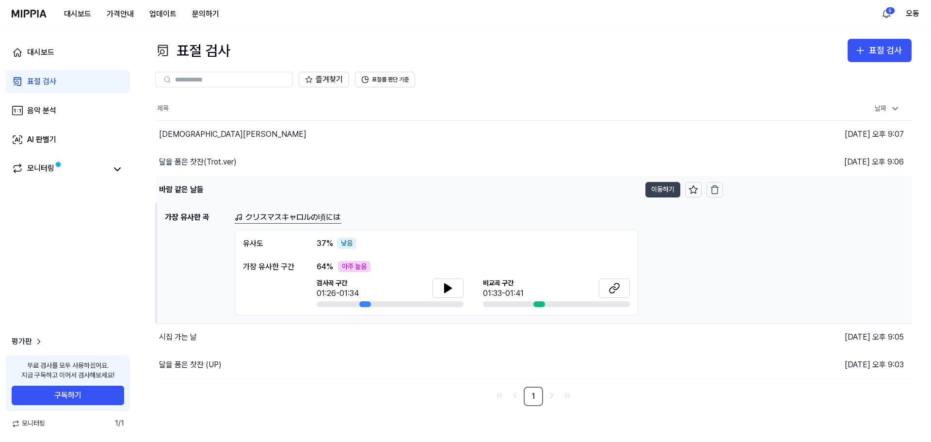
click at [470, 189] on button "이동하기" at bounding box center [662, 190] width 35 height 16
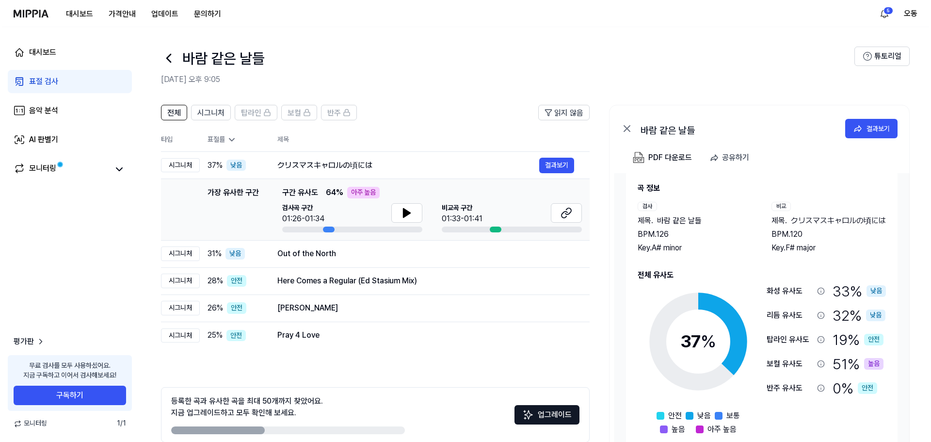
scroll to position [16, 0]
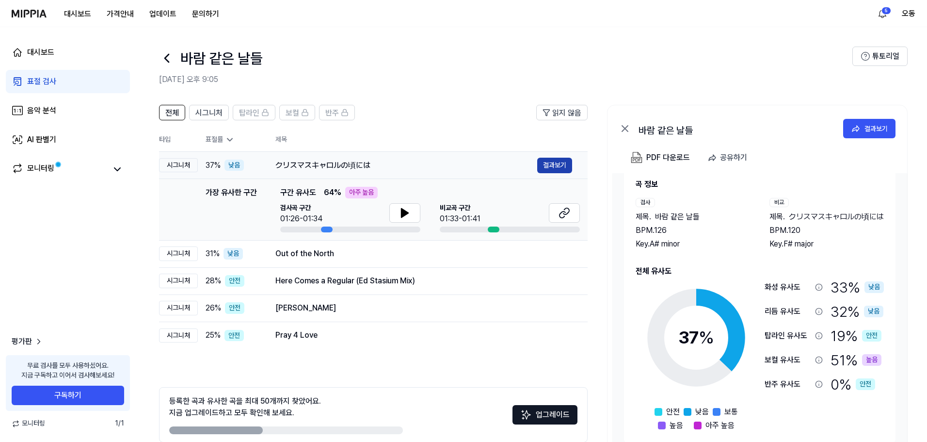
click at [470, 167] on button "결과보기" at bounding box center [554, 166] width 35 height 16
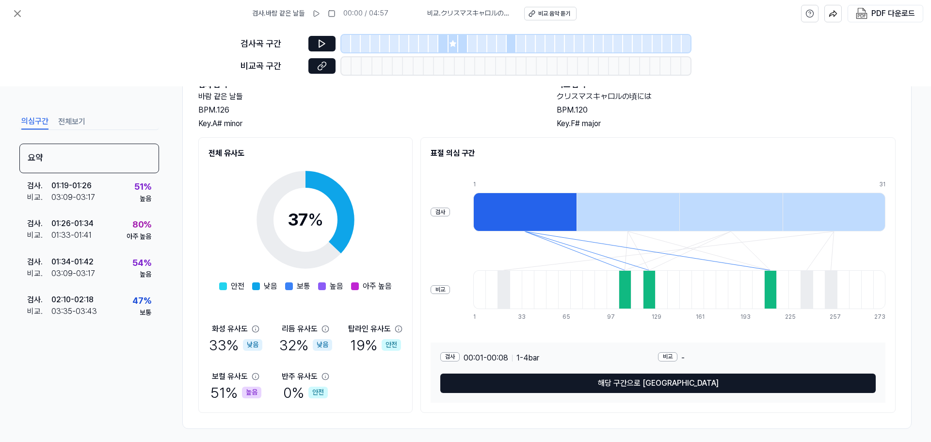
scroll to position [72, 0]
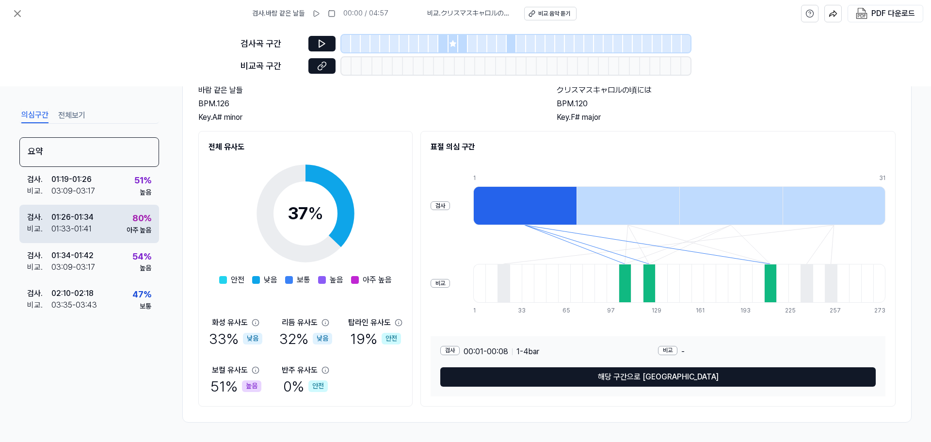
click at [132, 224] on div "80 %" at bounding box center [141, 218] width 19 height 14
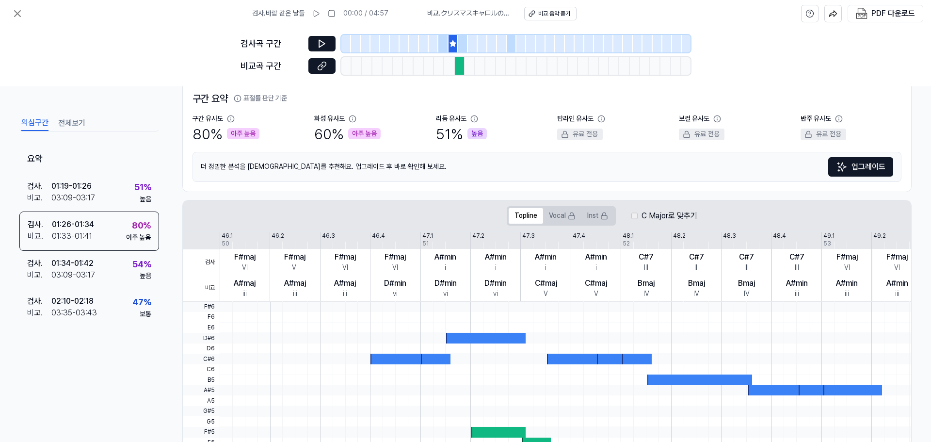
scroll to position [121, 0]
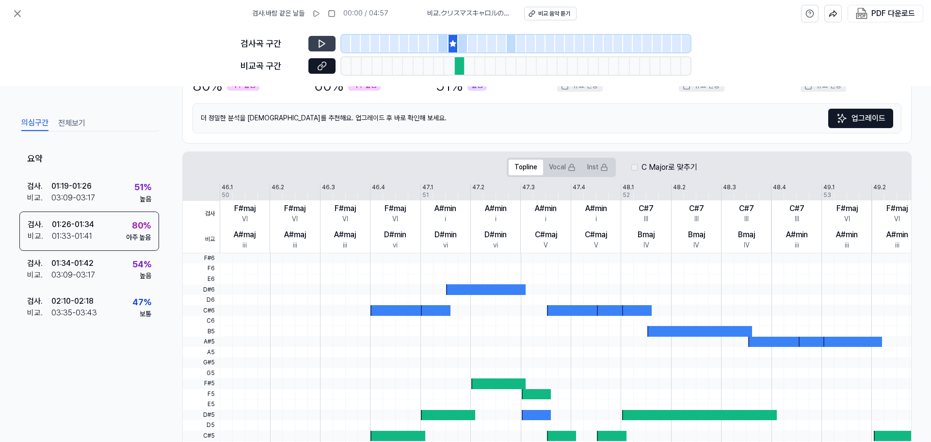
click at [321, 41] on icon at bounding box center [322, 43] width 6 height 7
click at [325, 64] on icon at bounding box center [322, 66] width 10 height 10
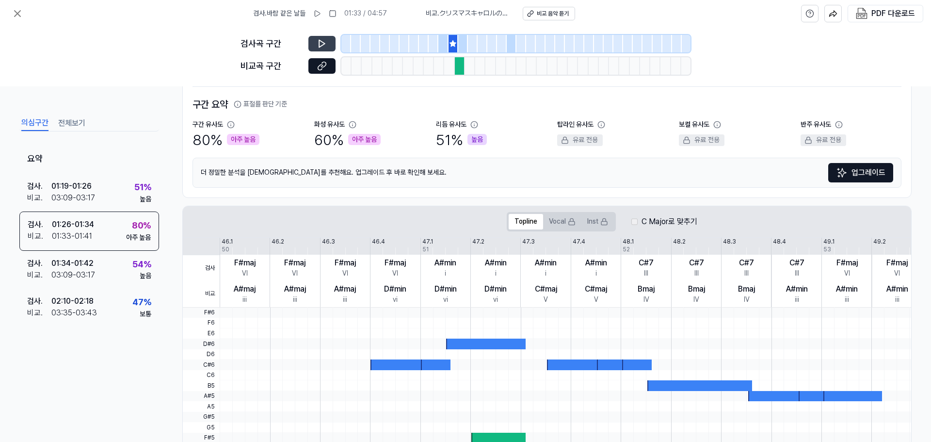
scroll to position [97, 0]
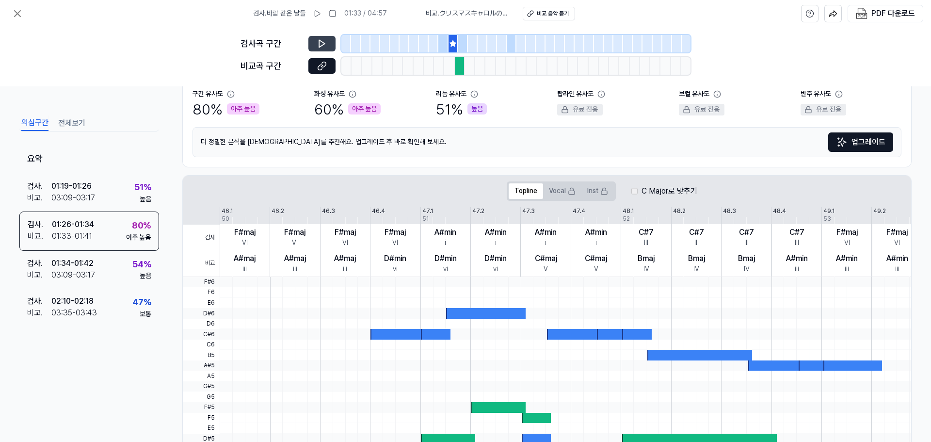
click at [470, 189] on label "C Major로 맞추기" at bounding box center [669, 191] width 56 height 12
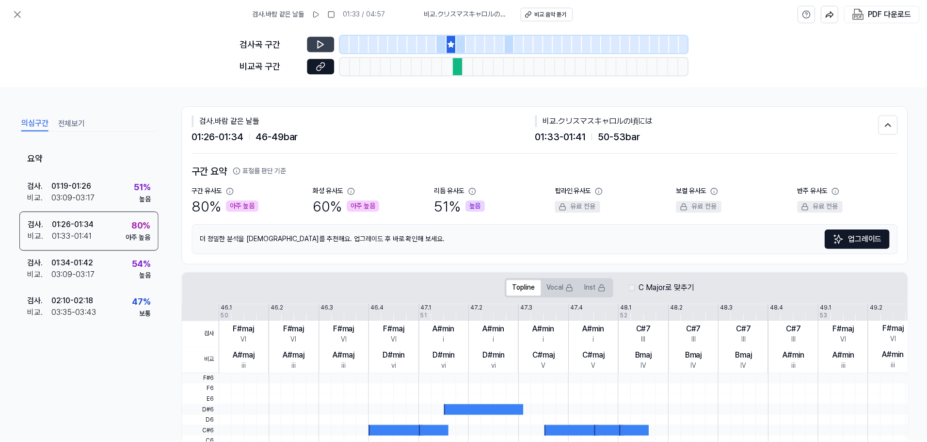
scroll to position [145, 0]
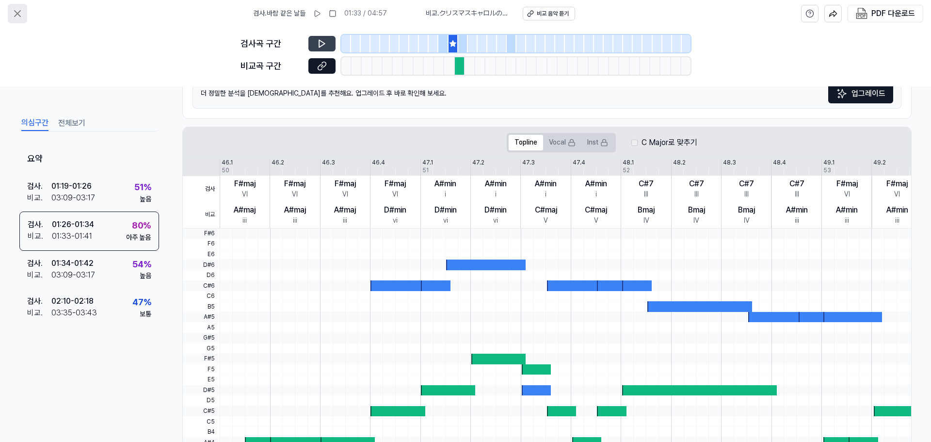
click at [19, 15] on icon at bounding box center [18, 14] width 6 height 6
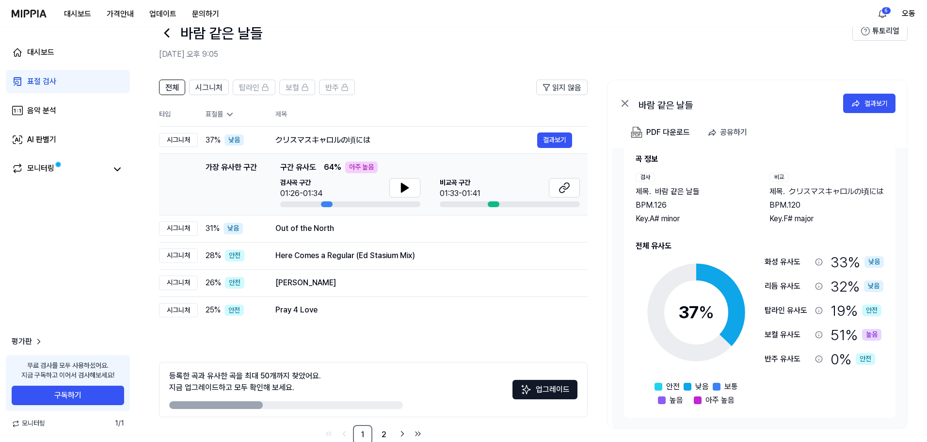
scroll to position [47, 0]
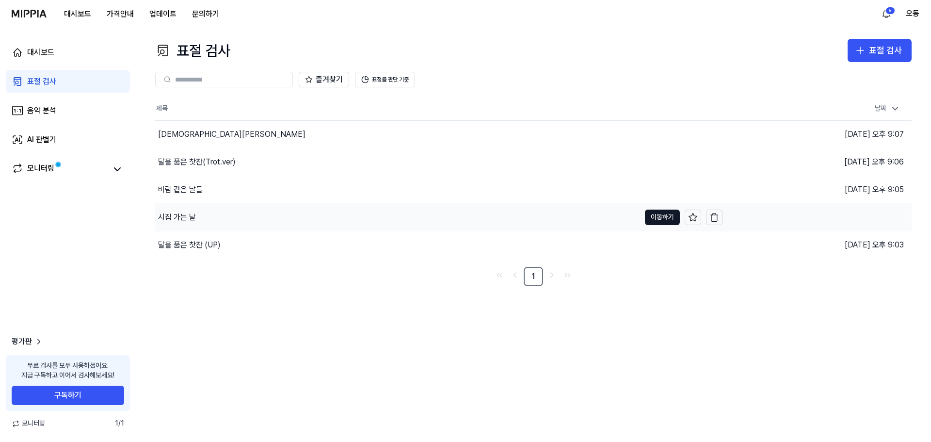
click at [186, 215] on div "시집 가는 날" at bounding box center [177, 217] width 38 height 12
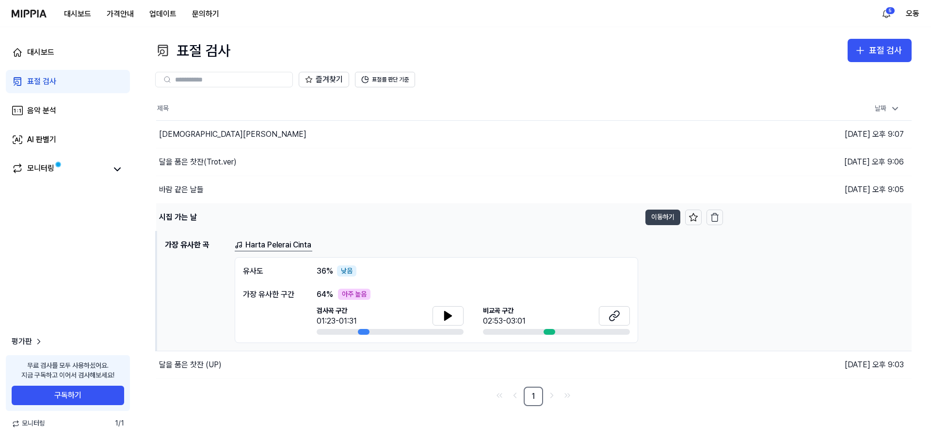
click at [470, 219] on button "이동하기" at bounding box center [662, 217] width 35 height 16
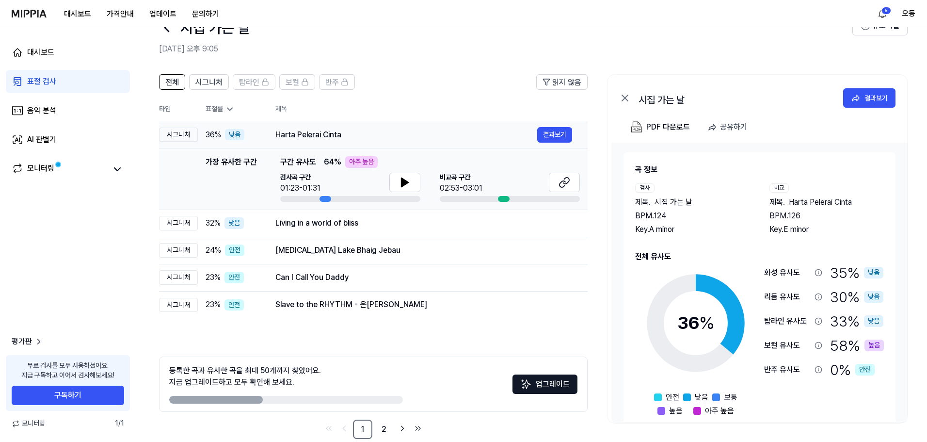
scroll to position [47, 0]
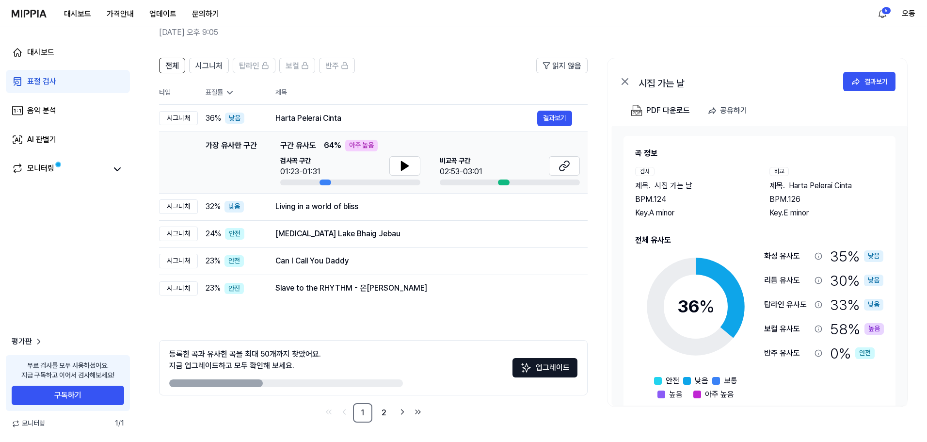
click at [40, 84] on div "표절 검사" at bounding box center [41, 82] width 29 height 12
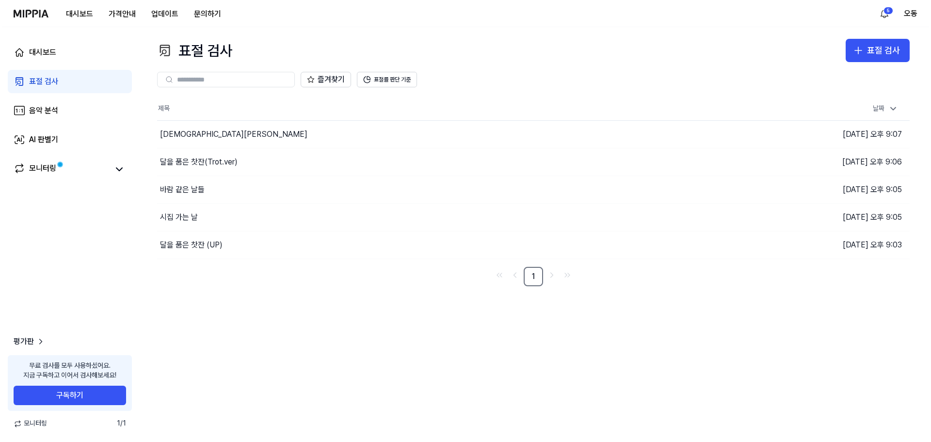
scroll to position [0, 0]
click at [182, 217] on div "시집 가는 날" at bounding box center [177, 217] width 38 height 12
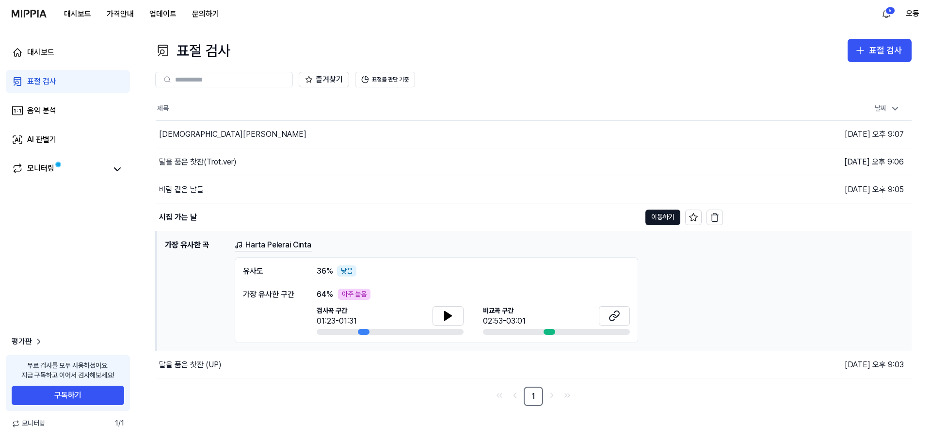
click at [185, 247] on h1 "가장 유사한 곡" at bounding box center [196, 291] width 62 height 104
click at [180, 215] on div "시집 가는 날" at bounding box center [178, 217] width 38 height 12
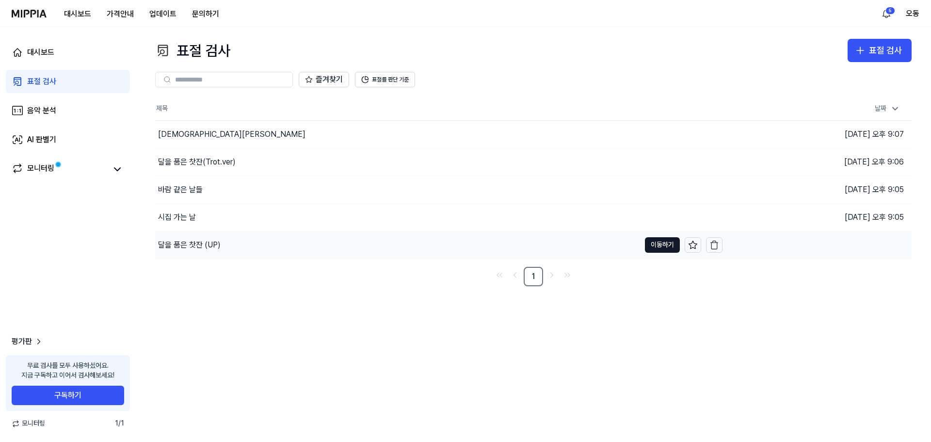
click at [186, 243] on div "달을 품은 찻잔 (UP)" at bounding box center [189, 245] width 63 height 12
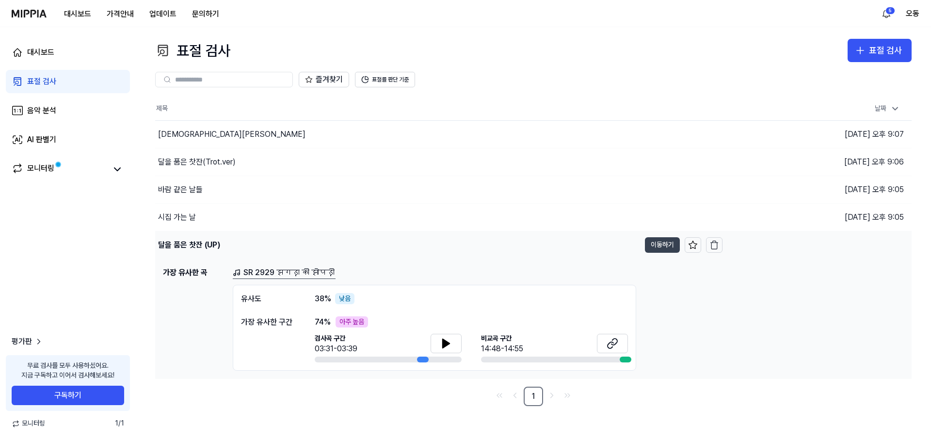
click at [470, 247] on button "이동하기" at bounding box center [662, 245] width 35 height 16
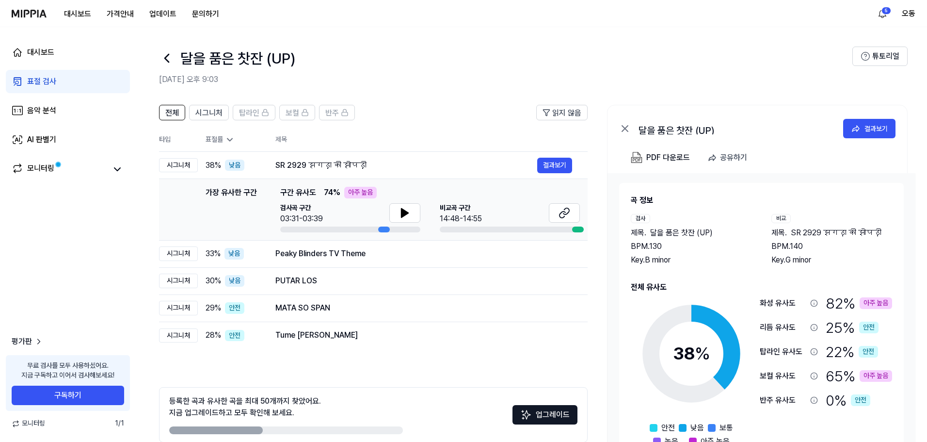
click at [37, 78] on div "표절 검사" at bounding box center [41, 82] width 29 height 12
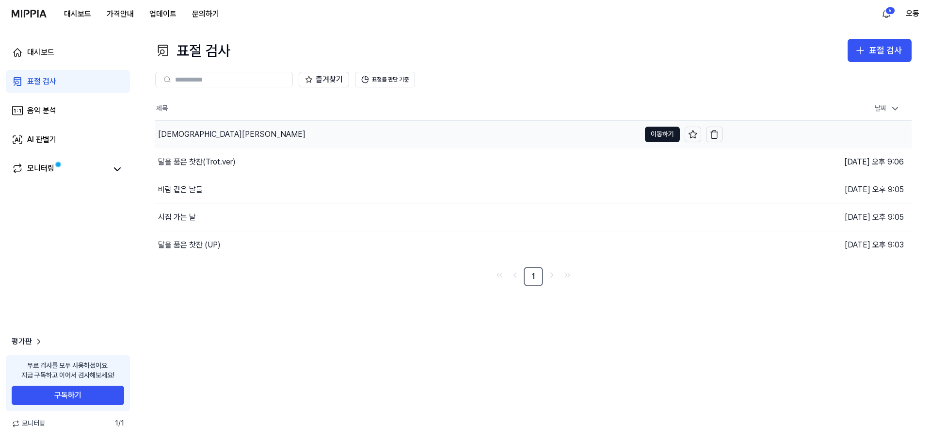
click at [189, 133] on div "[DEMOGRAPHIC_DATA][PERSON_NAME]" at bounding box center [231, 134] width 147 height 12
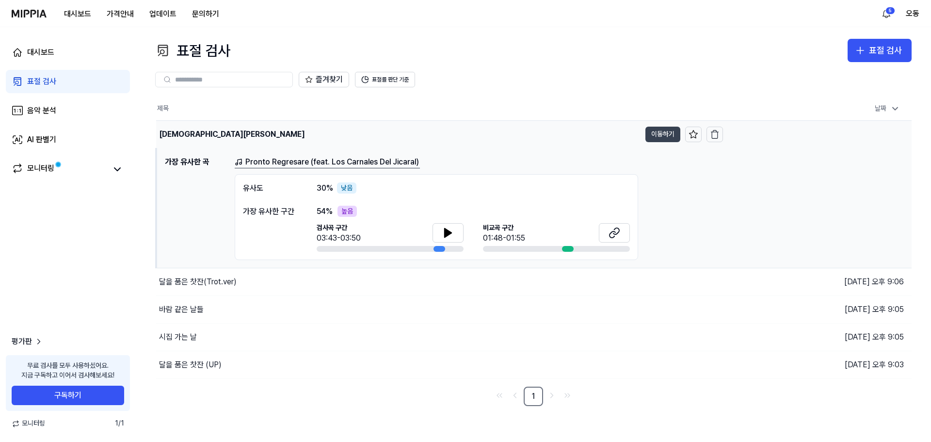
click at [470, 136] on button "이동하기" at bounding box center [662, 135] width 35 height 16
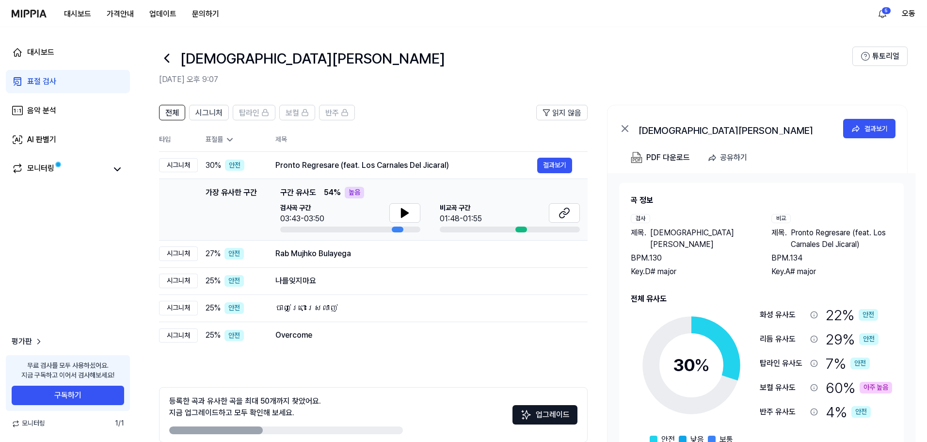
click at [36, 77] on div "표절 검사" at bounding box center [41, 82] width 29 height 12
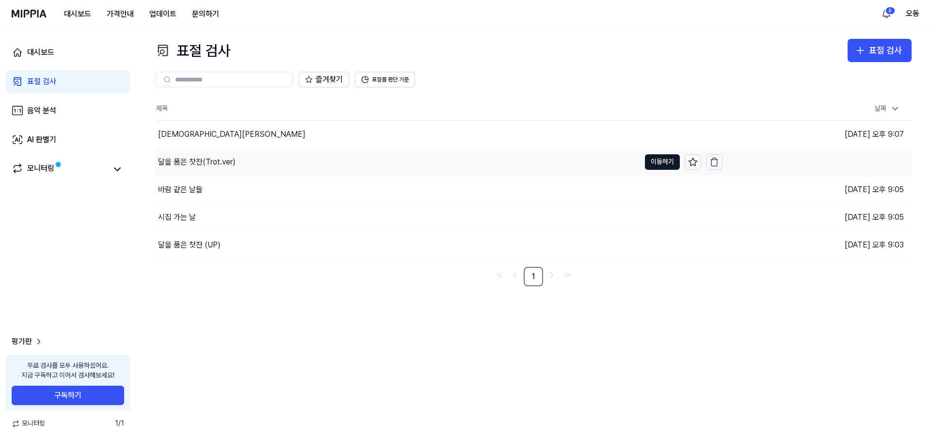
click at [187, 160] on div "달을 품은 찻잔(Trot.ver)" at bounding box center [197, 162] width 78 height 12
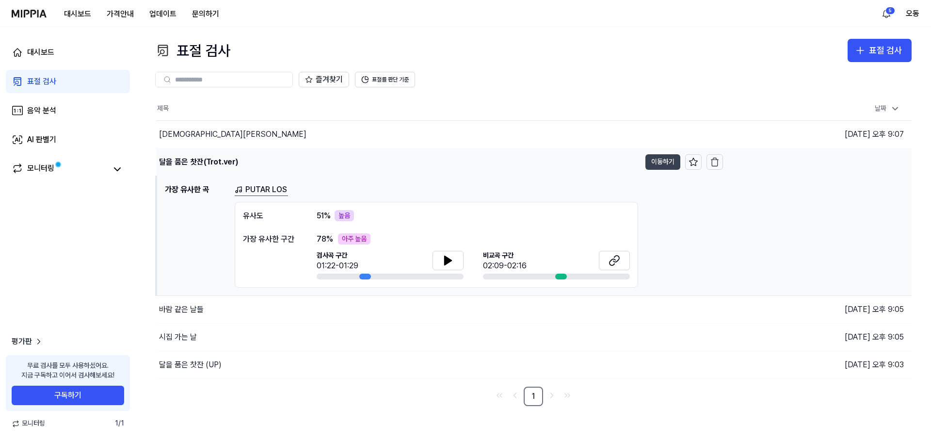
click at [470, 163] on button "이동하기" at bounding box center [662, 162] width 35 height 16
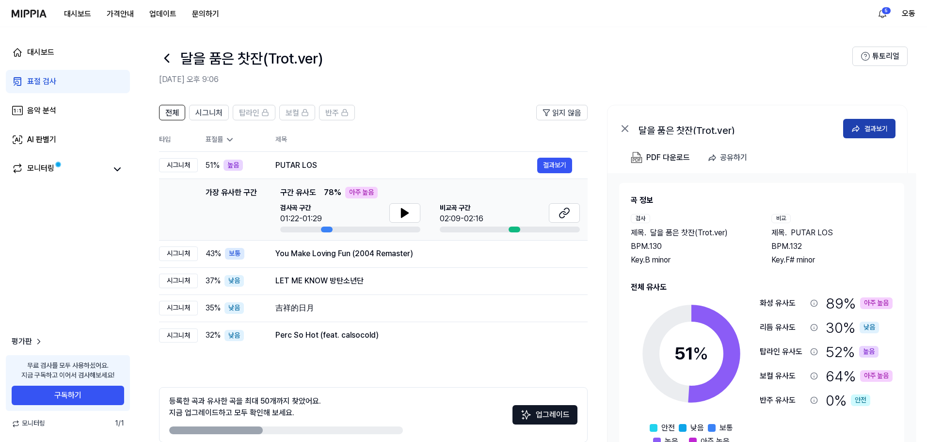
click at [470, 126] on button "결과보기" at bounding box center [869, 128] width 52 height 19
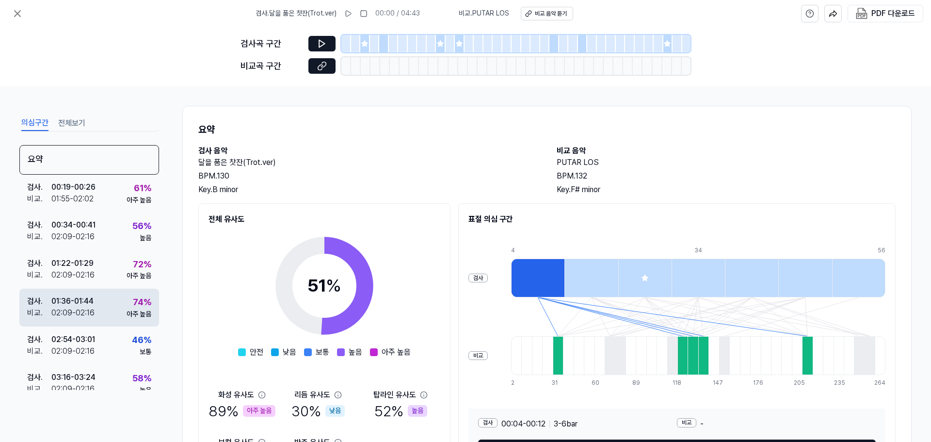
scroll to position [51, 0]
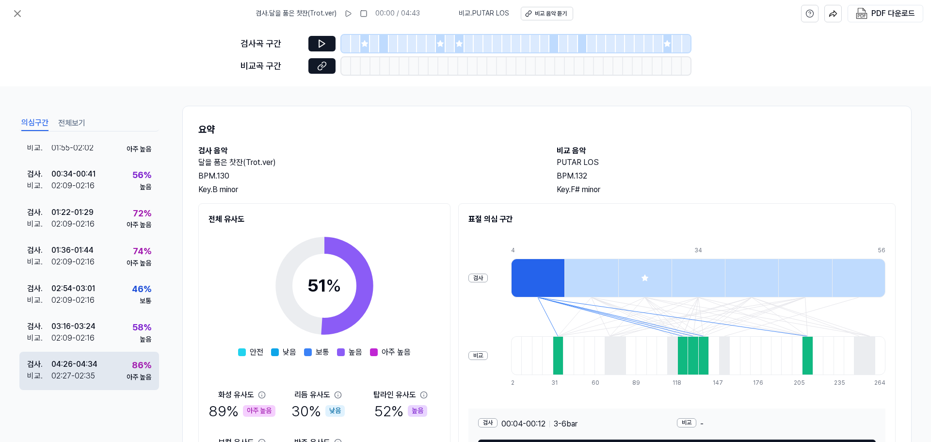
click at [71, 366] on div "04:26 - 04:34" at bounding box center [74, 364] width 46 height 12
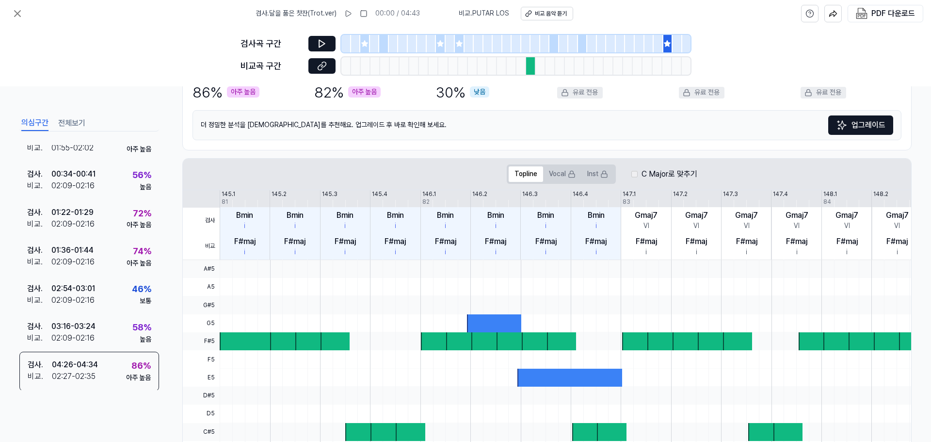
scroll to position [97, 0]
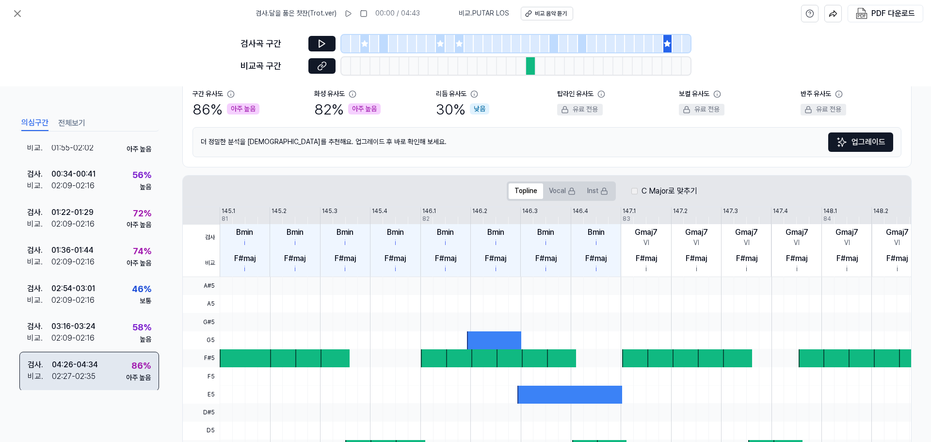
click at [121, 364] on div "검사 . 04:26 - 04:34 비교 . 02:27 - 02:35 86 % 아주 높음" at bounding box center [89, 371] width 140 height 39
